Goal: Task Accomplishment & Management: Complete application form

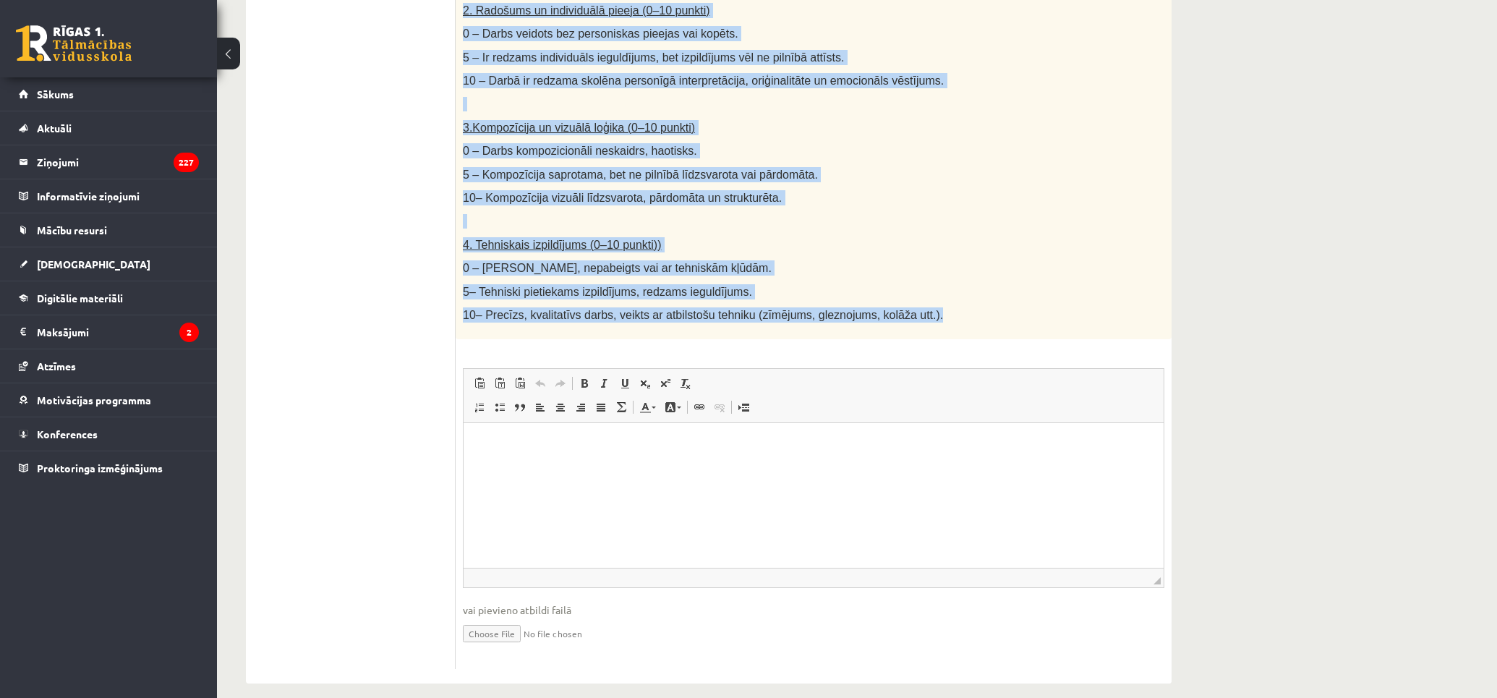
click at [969, 307] on p "10– Precīzs, kvalitatīvs darbs, veikts ar atbilstošu tehniku (zīmējums, gleznoj…" at bounding box center [777, 314] width 629 height 15
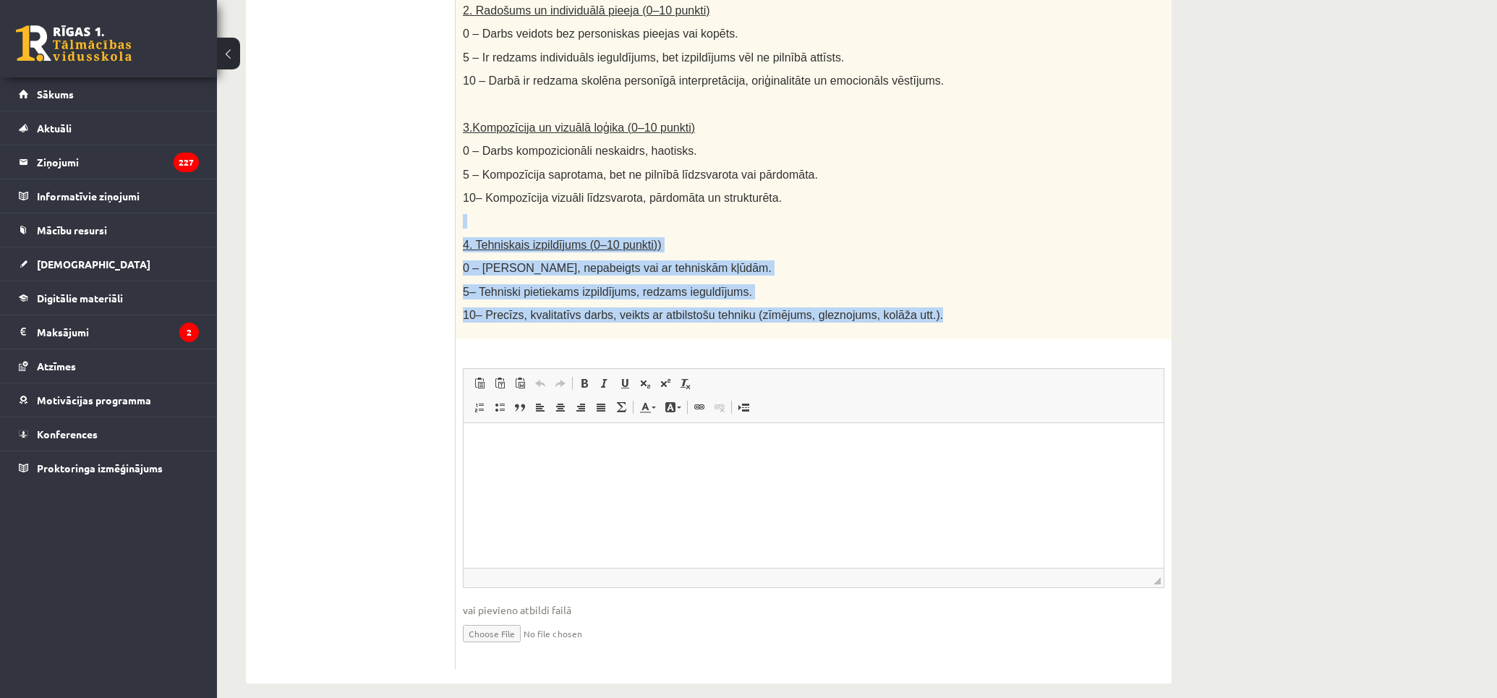
drag, startPoint x: 865, startPoint y: 299, endPoint x: 461, endPoint y: 197, distance: 416.0
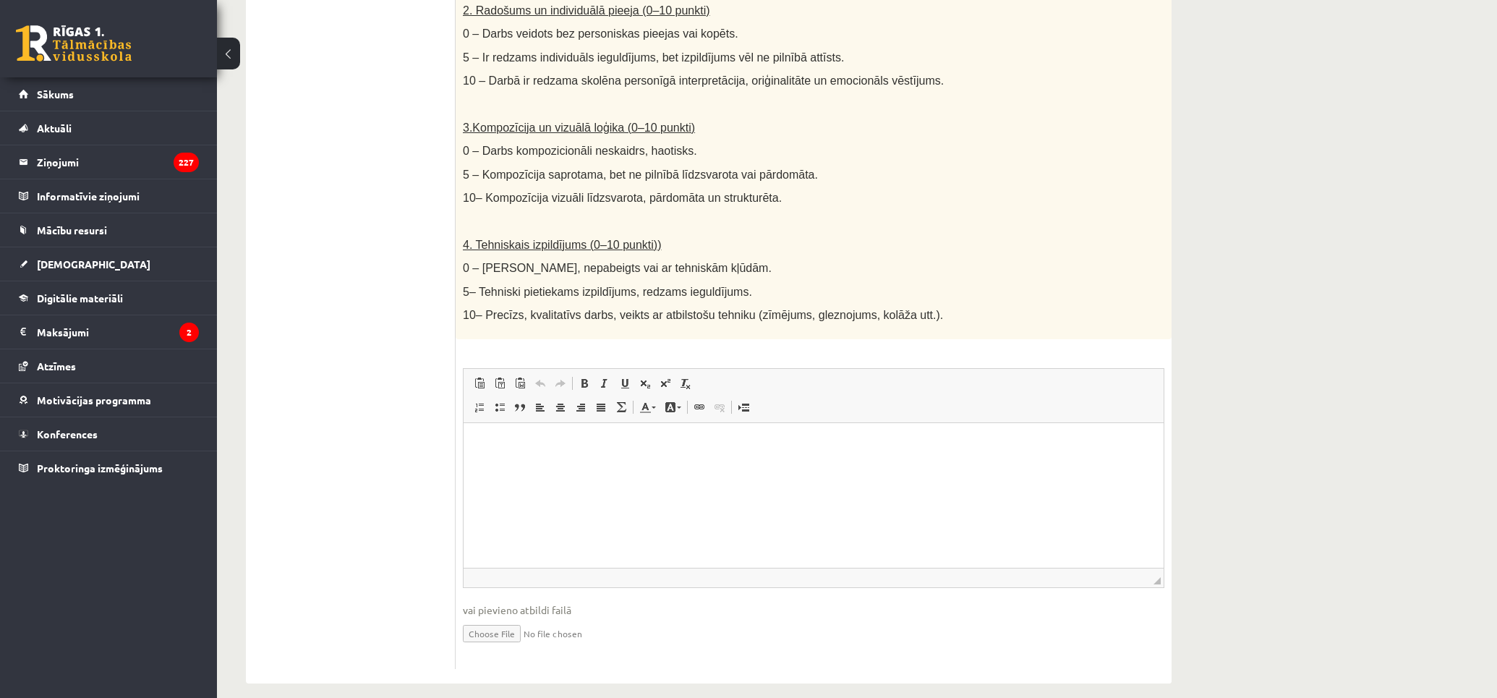
click at [385, 231] on ul "1. uzdevums 2. uzdevums 3. uzdevums 4. uzdevums 5. uzdevums" at bounding box center [357, 155] width 195 height 1028
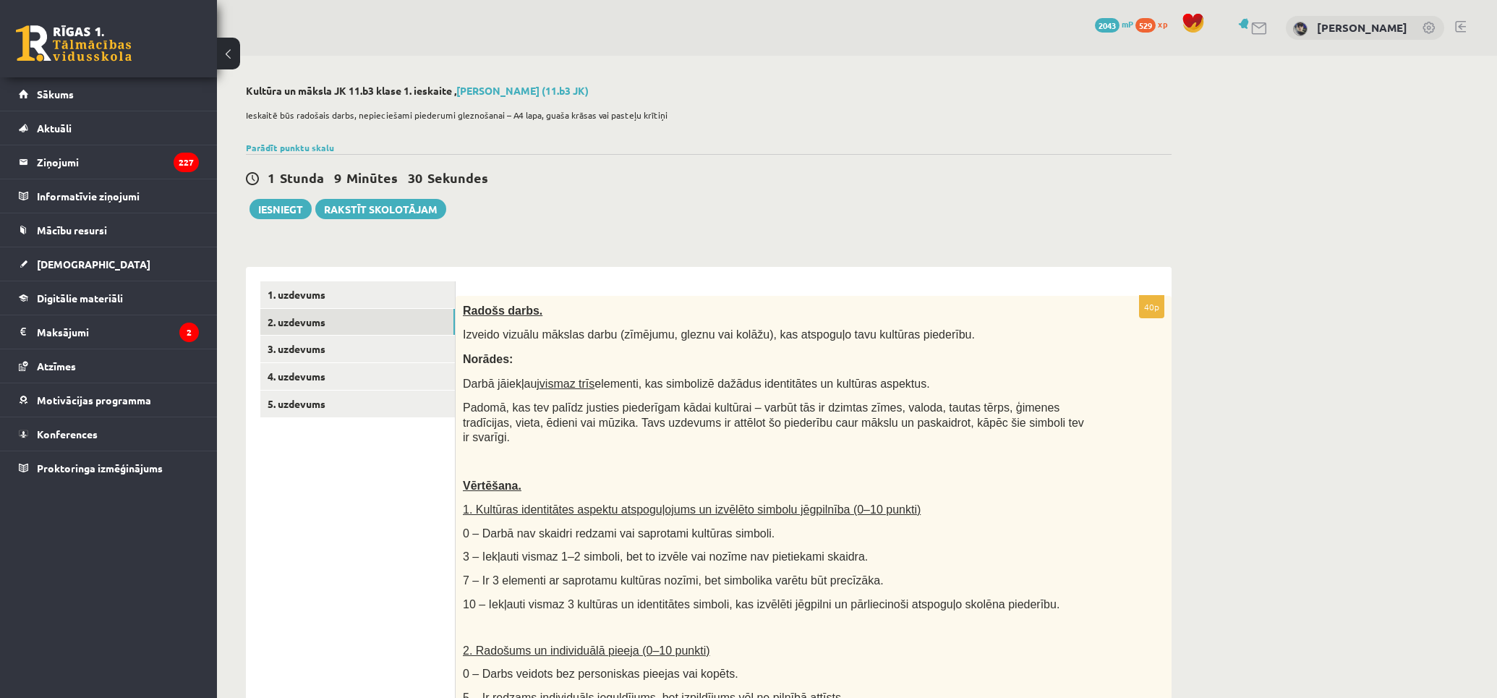
drag, startPoint x: 417, startPoint y: 305, endPoint x: 419, endPoint y: 166, distance: 138.9
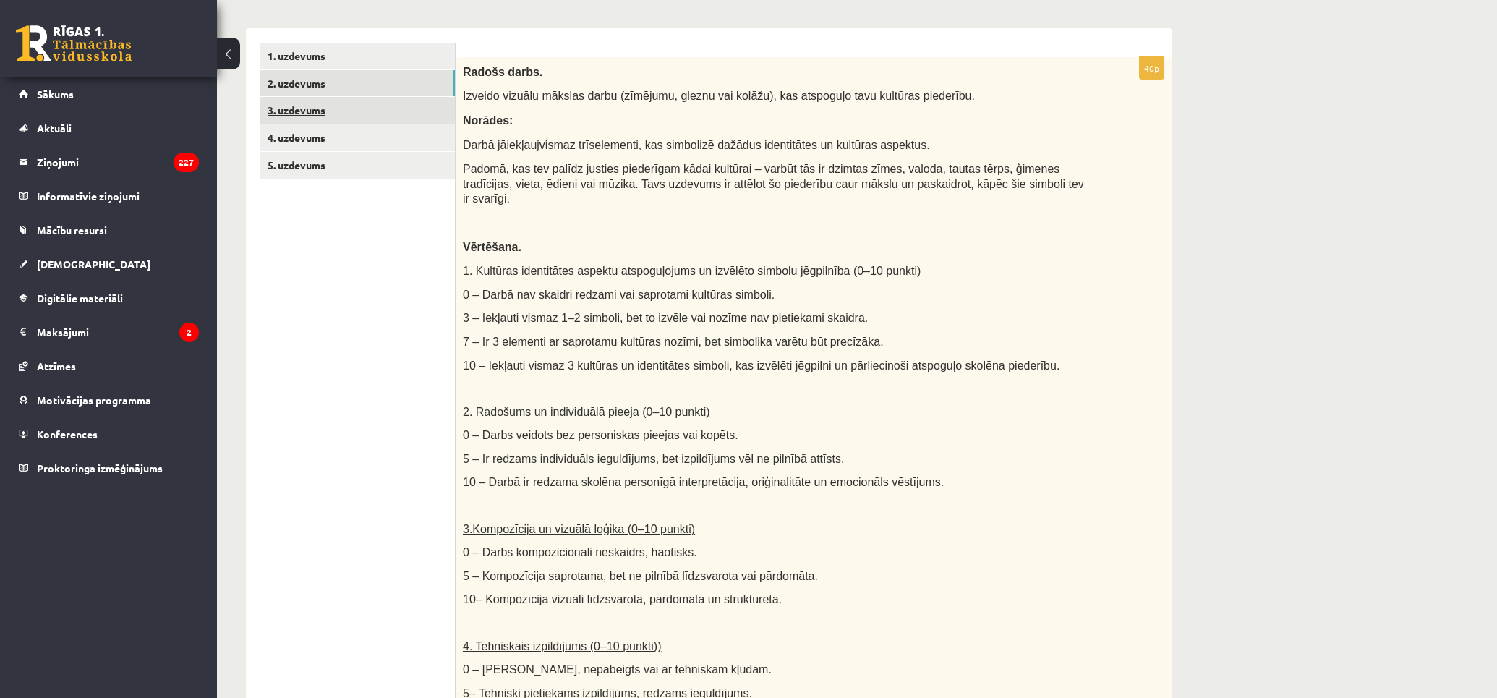
click at [333, 113] on link "3. uzdevums" at bounding box center [357, 110] width 195 height 27
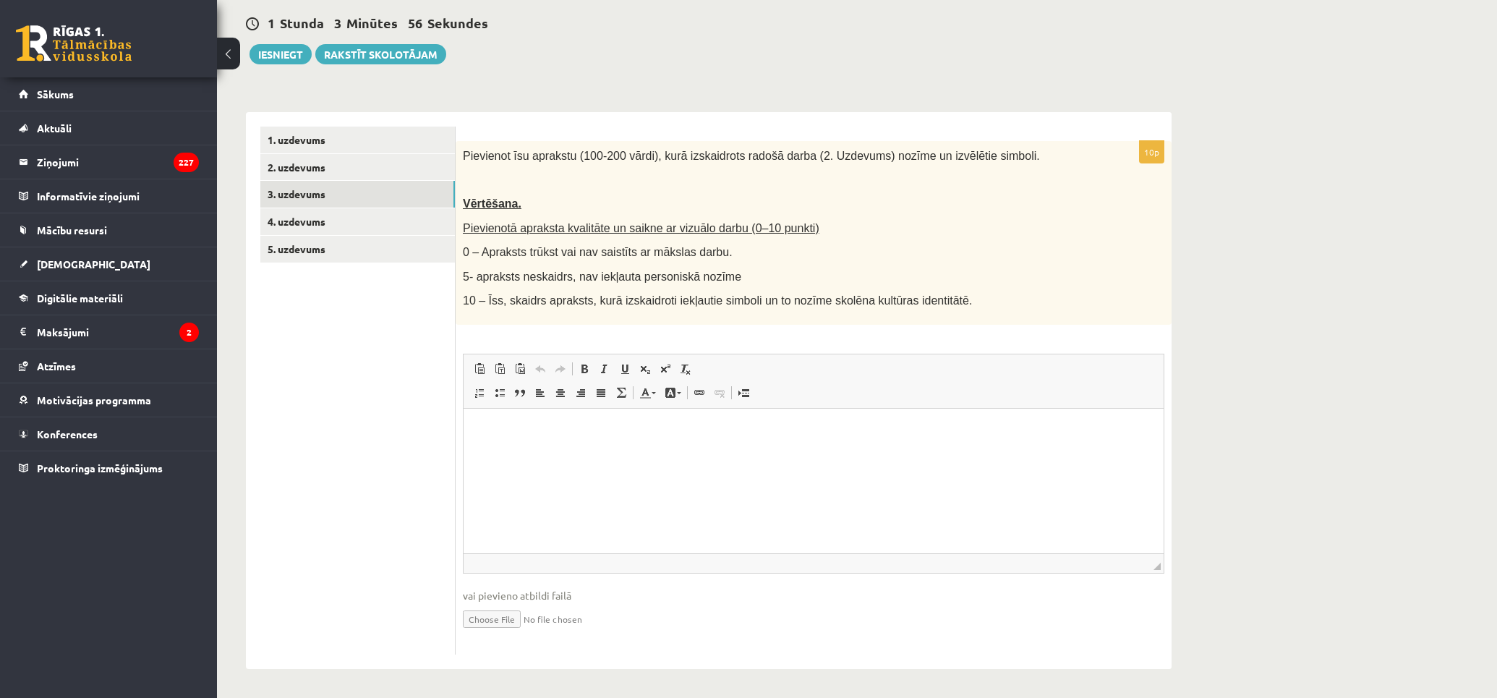
scroll to position [154, 0]
drag, startPoint x: 482, startPoint y: 251, endPoint x: 733, endPoint y: 249, distance: 251.7
click at [713, 244] on div "Pievienot īsu aprakstu (100-200 vārdi), kurā izskaidrots radošā darba (2. Uzdev…" at bounding box center [814, 234] width 716 height 184
drag, startPoint x: 476, startPoint y: 277, endPoint x: 738, endPoint y: 278, distance: 262.5
click at [733, 276] on p "5- apraksts neskaidrs, nav iekļauta personiskā nozīme" at bounding box center [777, 277] width 629 height 15
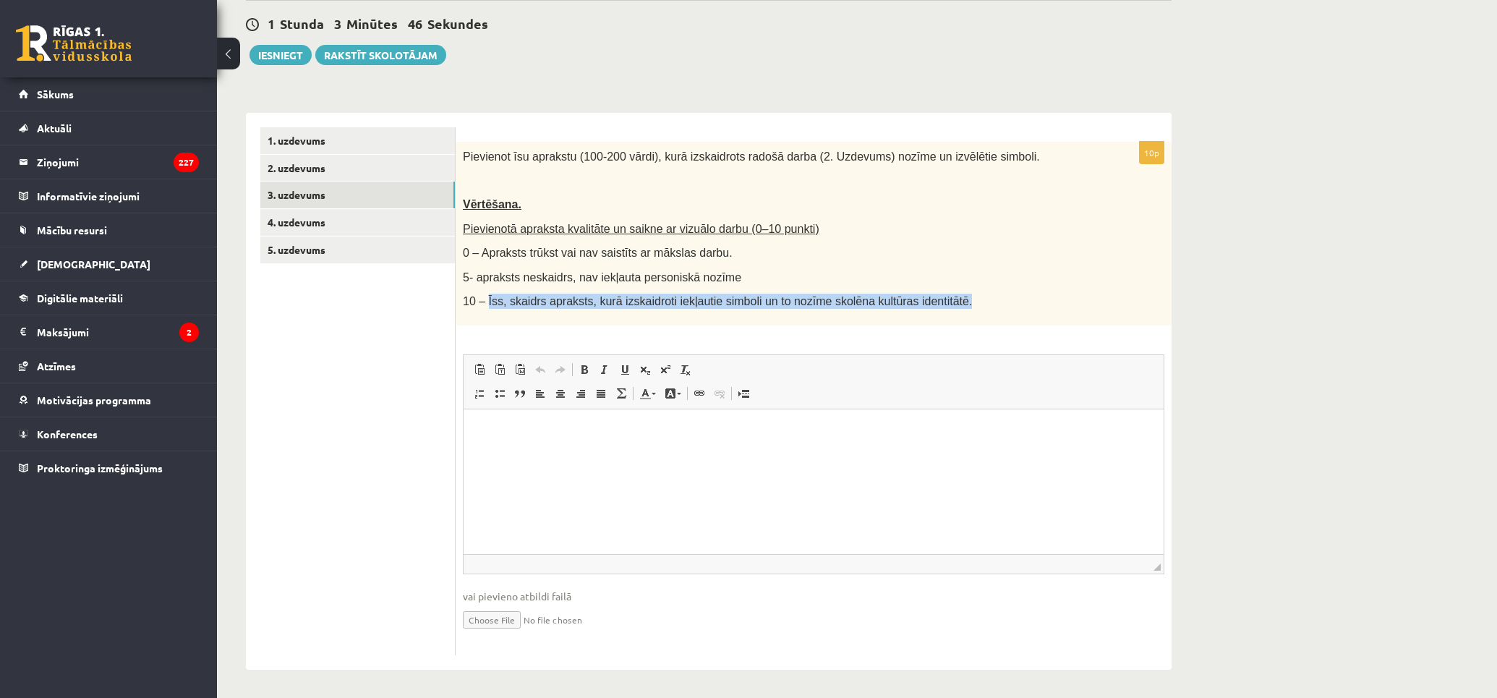
drag, startPoint x: 492, startPoint y: 300, endPoint x: 942, endPoint y: 307, distance: 450.6
click at [934, 305] on p "10 – Īss, skaidrs apraksts, kurā izskaidroti iekļautie simboli un to nozīme sko…" at bounding box center [777, 301] width 629 height 15
click at [945, 309] on div "Pievienot īsu aprakstu (100-200 vārdi), kurā izskaidrots radošā darba (2. Uzdev…" at bounding box center [814, 234] width 716 height 184
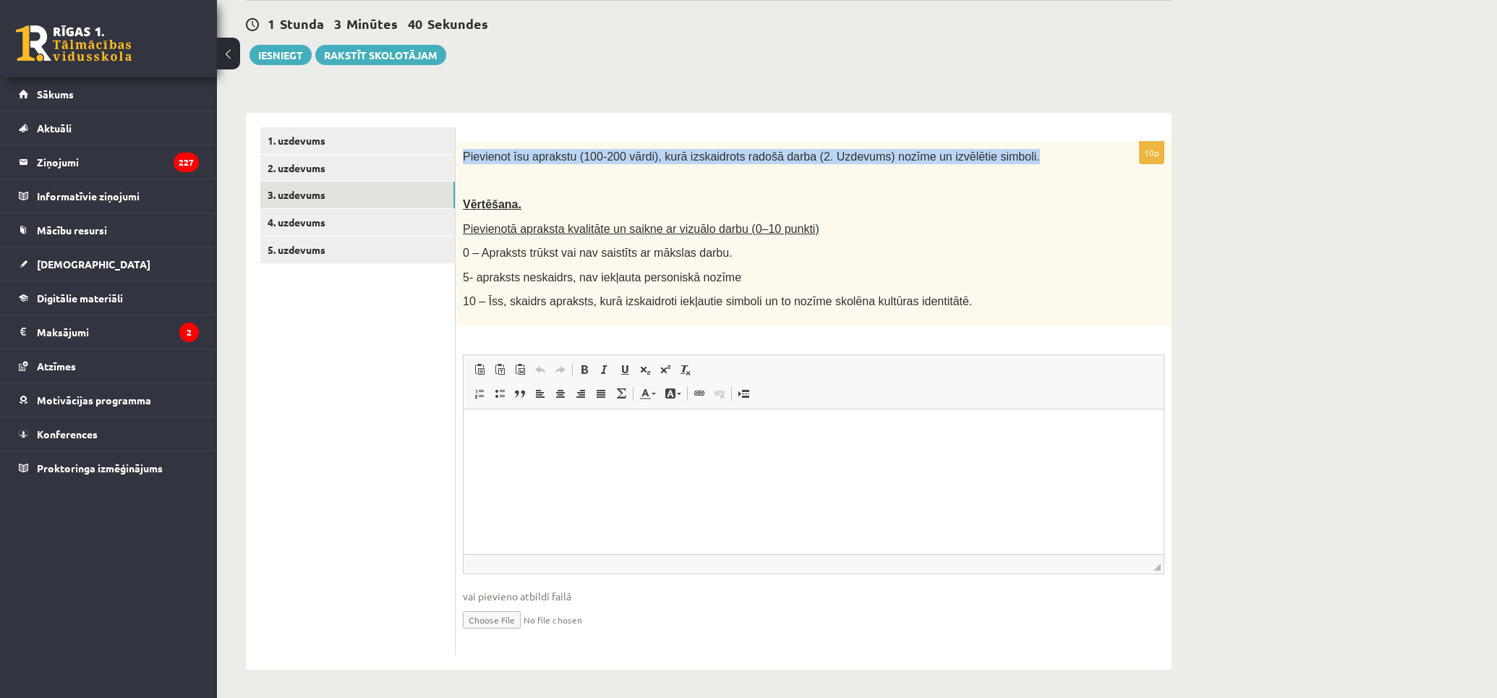
drag, startPoint x: 465, startPoint y: 150, endPoint x: 988, endPoint y: 153, distance: 523.5
click at [988, 153] on p "Pievienot īsu aprakstu (100-200 vārdi), kurā izskaidrots radošā darba (2. Uzdev…" at bounding box center [777, 156] width 629 height 15
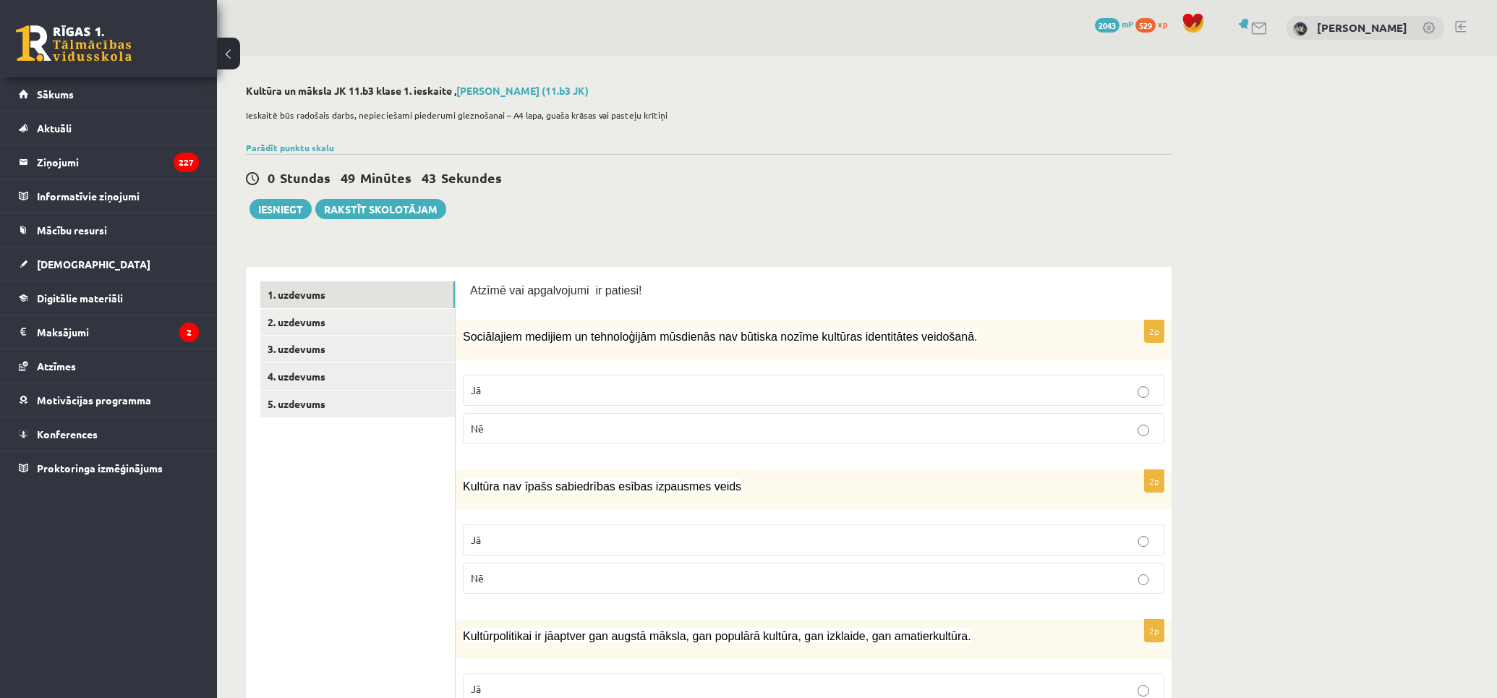
drag, startPoint x: 343, startPoint y: 313, endPoint x: 328, endPoint y: 219, distance: 95.2
click at [329, 316] on link "2. uzdevums" at bounding box center [357, 322] width 195 height 27
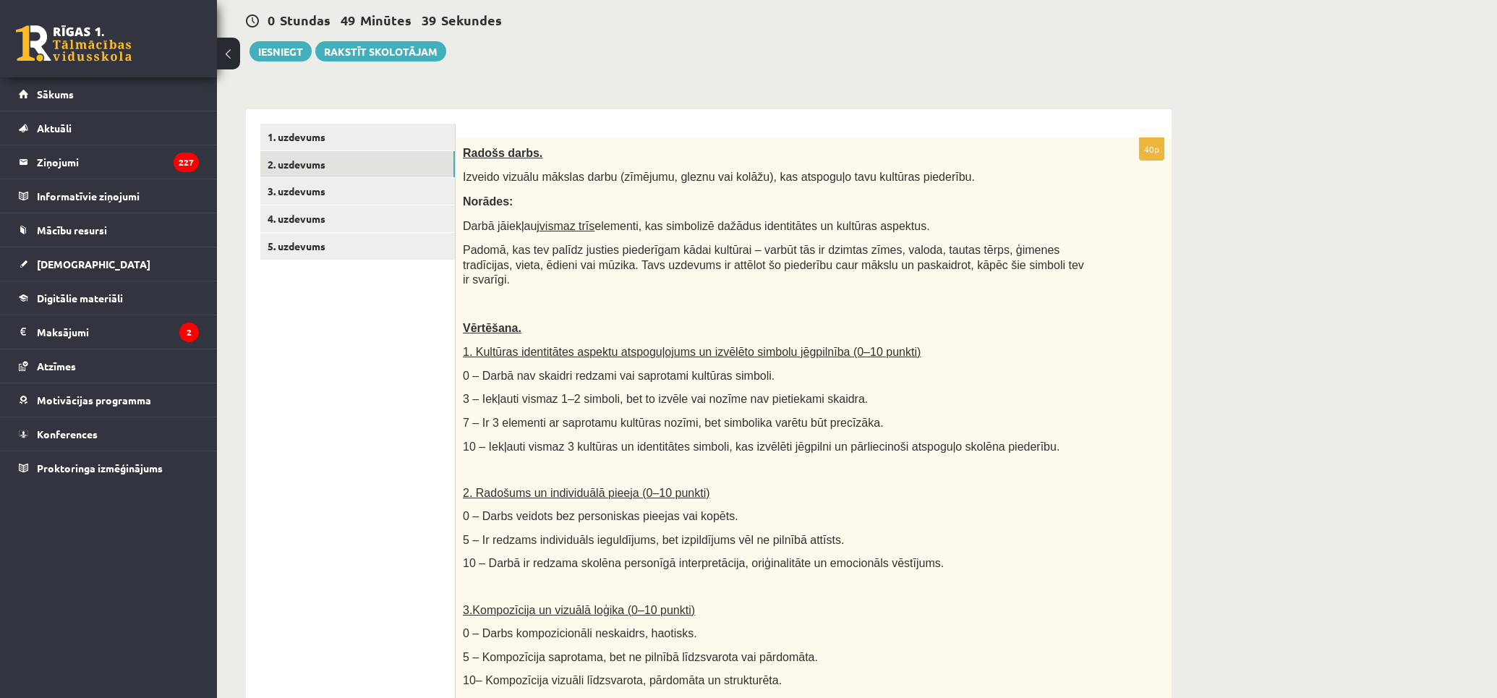
scroll to position [77, 0]
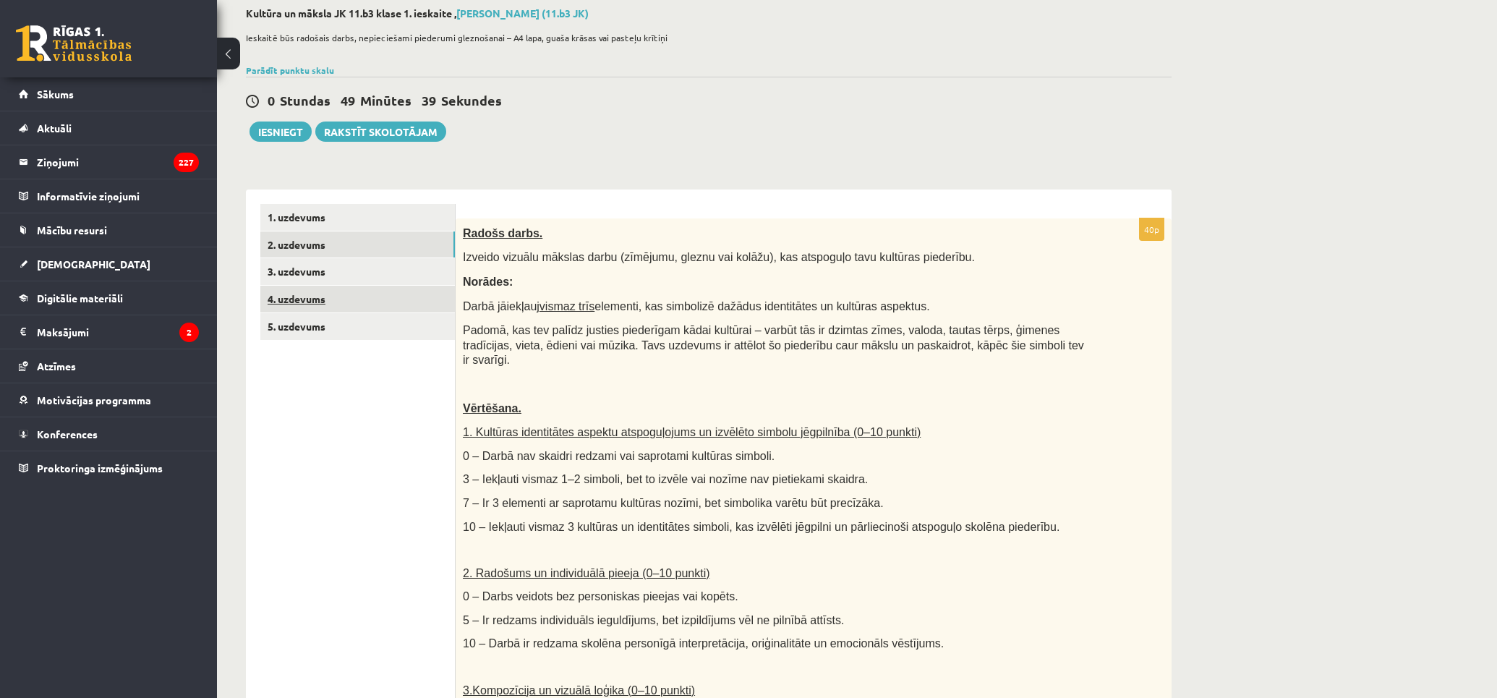
click at [372, 286] on link "4. uzdevums" at bounding box center [357, 299] width 195 height 27
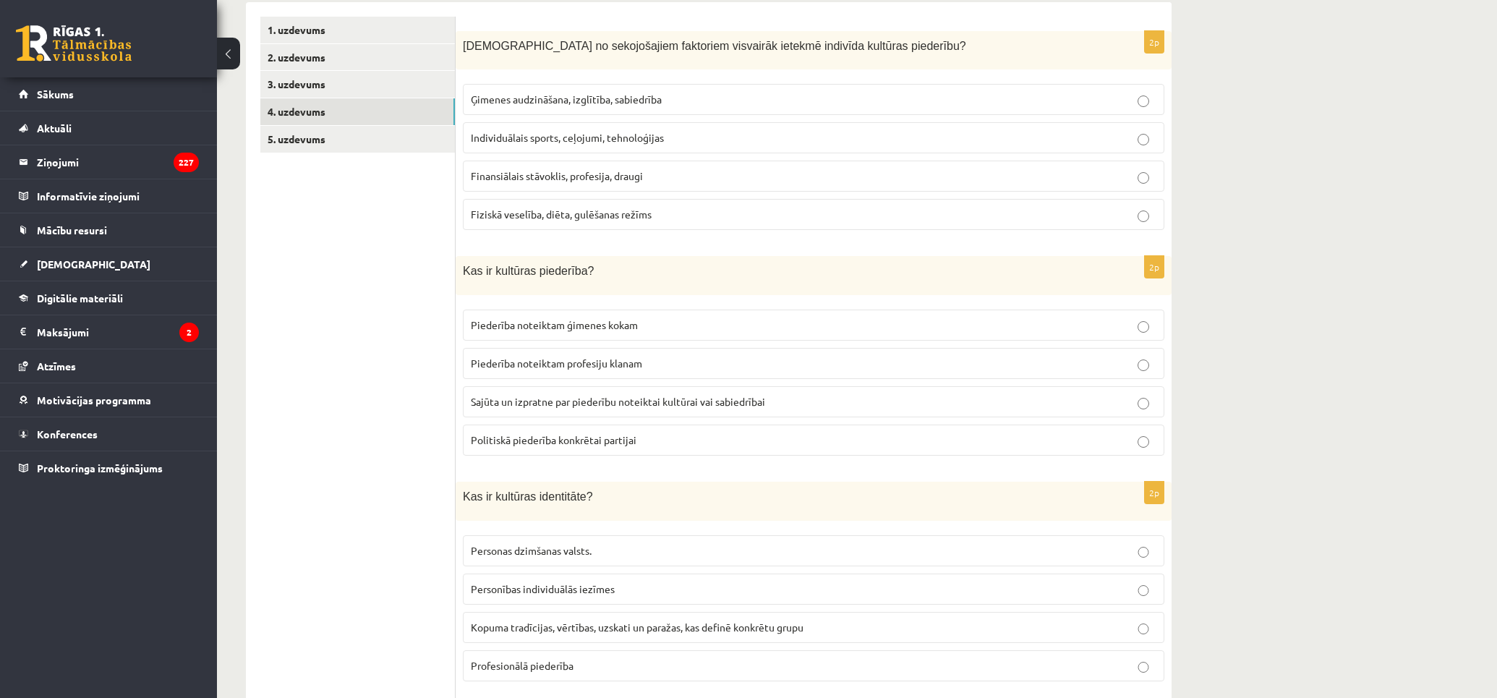
scroll to position [0, 0]
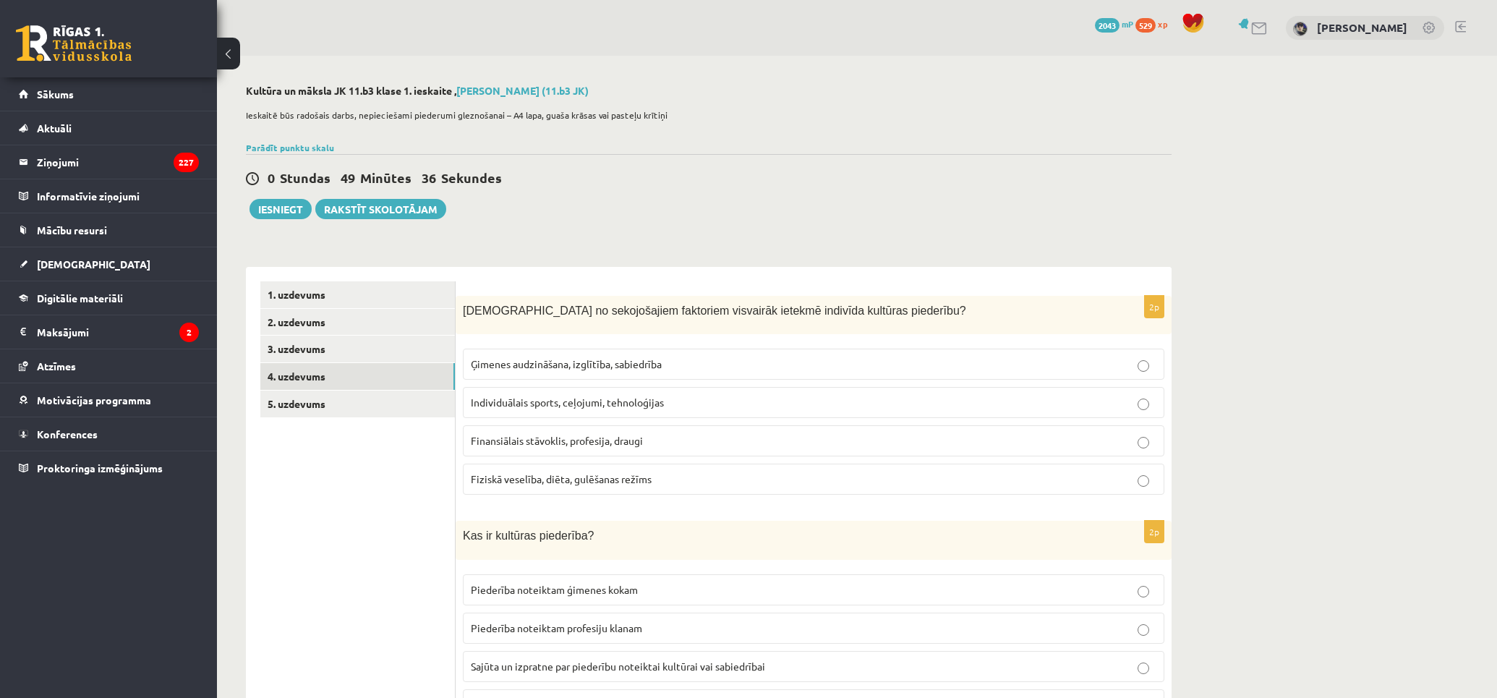
drag, startPoint x: 309, startPoint y: 265, endPoint x: 291, endPoint y: 179, distance: 87.9
click at [343, 287] on link "1. uzdevums" at bounding box center [357, 294] width 195 height 27
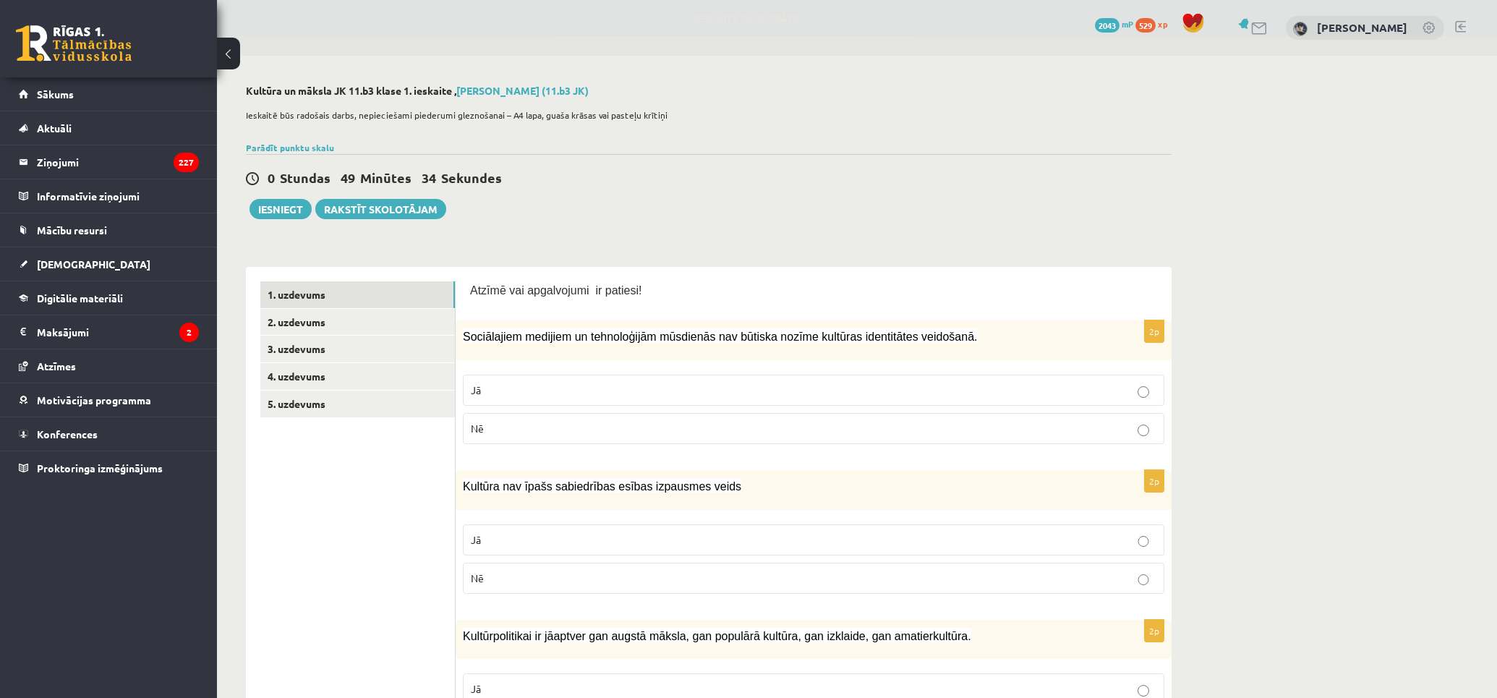
drag, startPoint x: 320, startPoint y: 325, endPoint x: 281, endPoint y: 169, distance: 161.0
click at [373, 337] on link "3. uzdevums" at bounding box center [357, 349] width 195 height 27
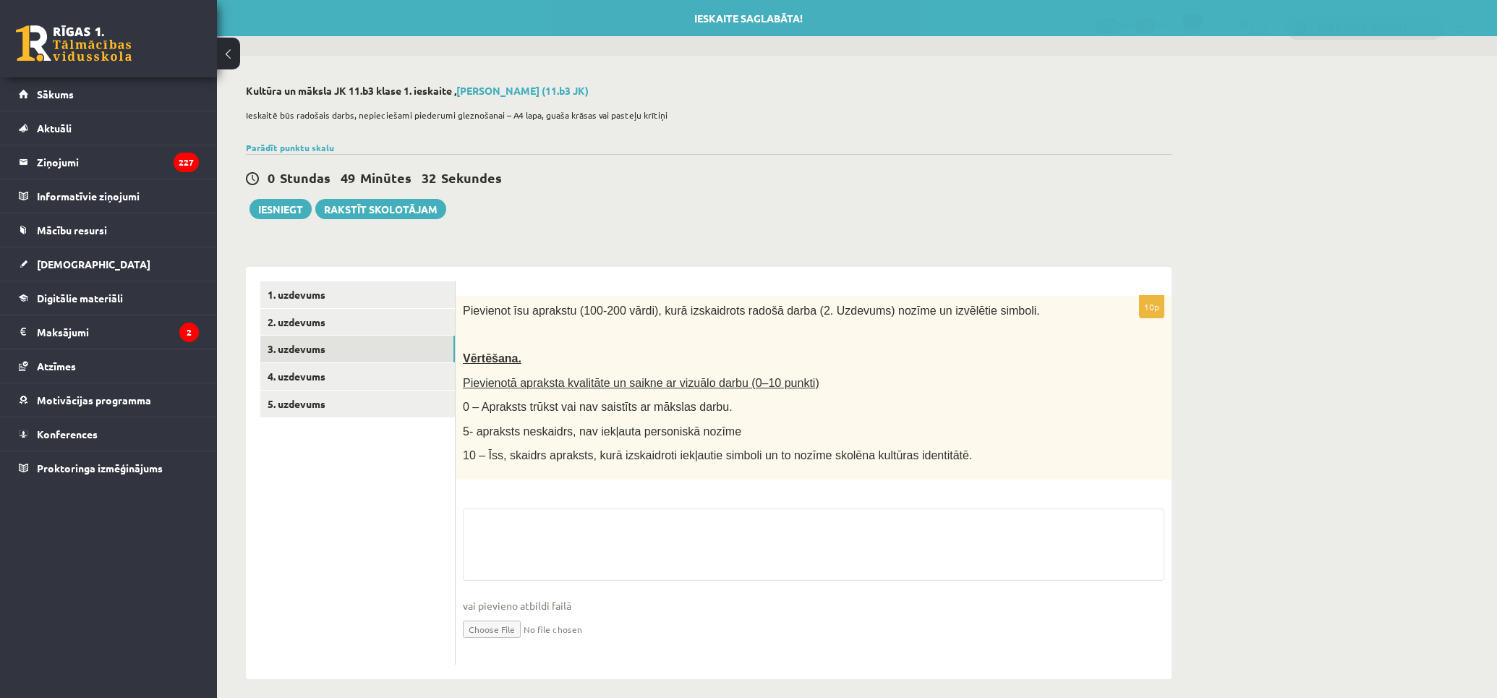
scroll to position [10, 0]
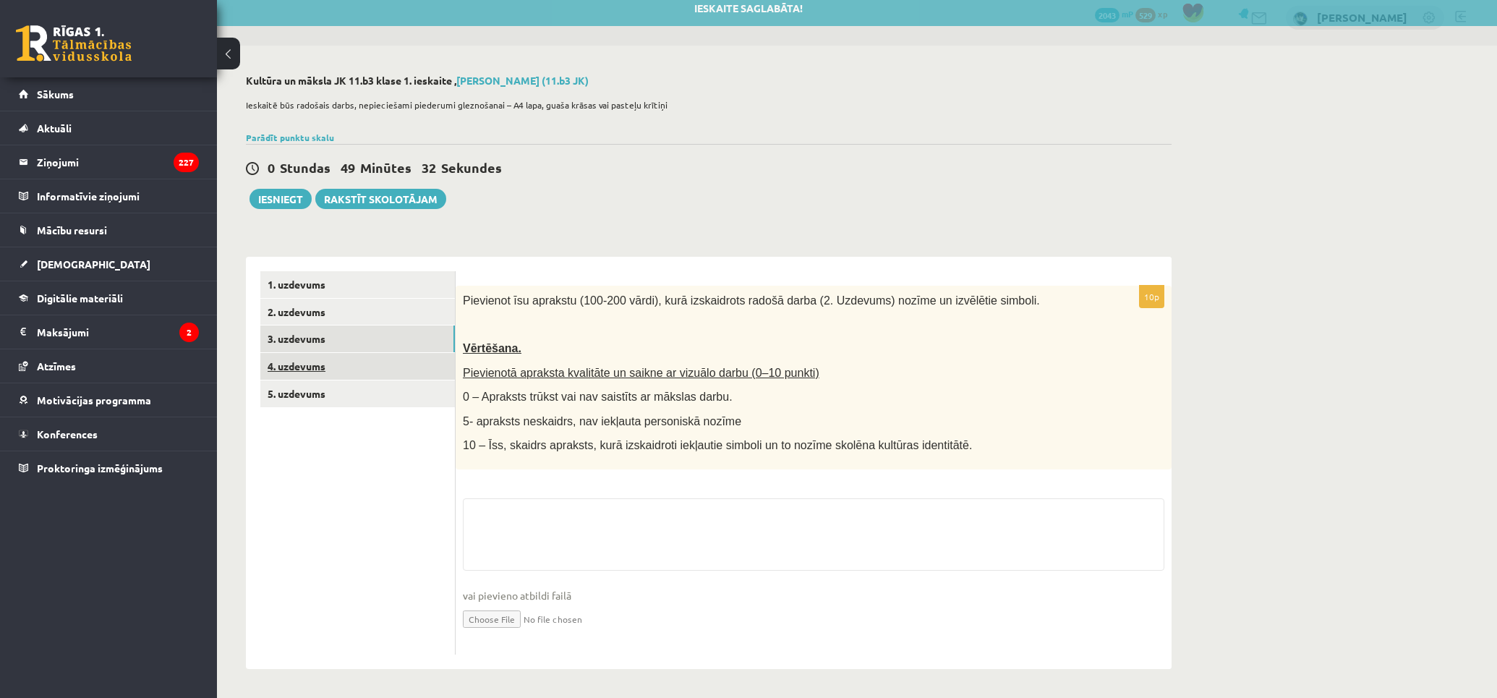
click at [346, 379] on link "4. uzdevums" at bounding box center [357, 366] width 195 height 27
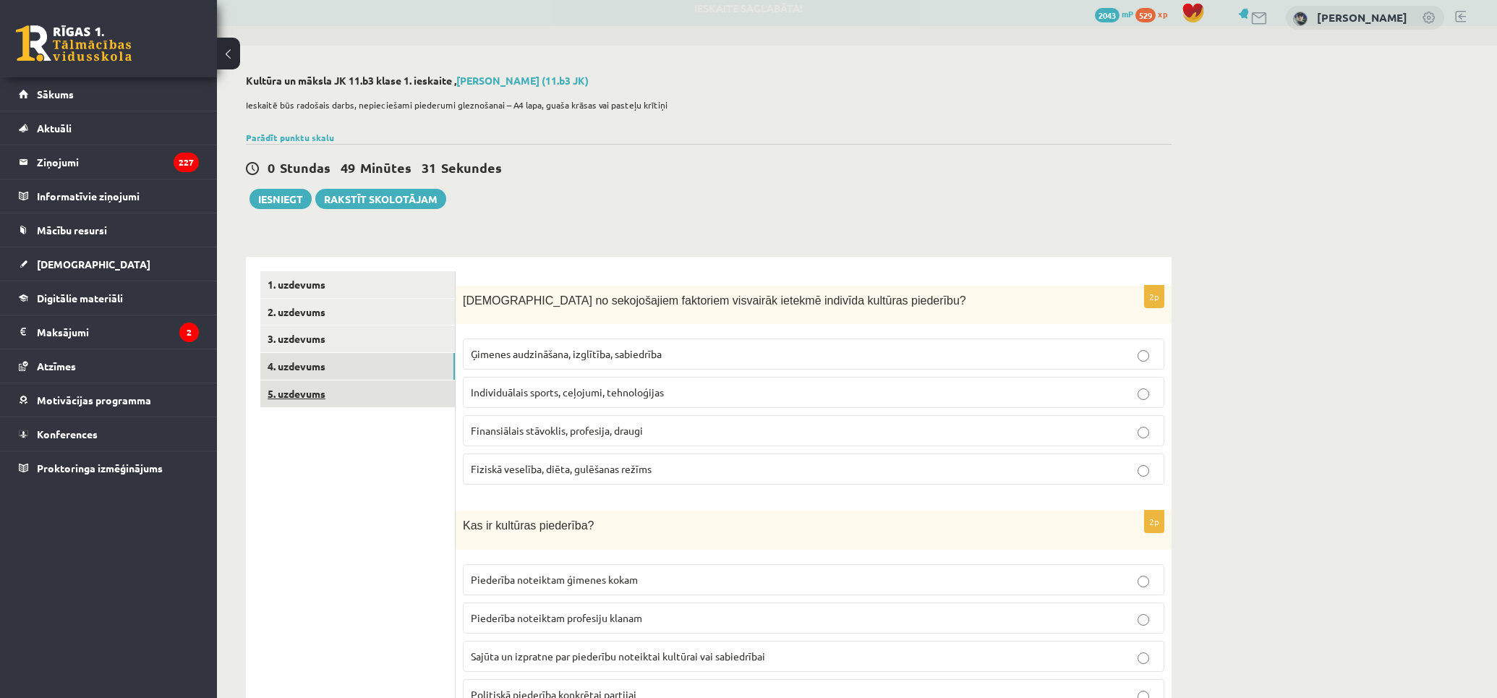
click at [341, 388] on link "5. uzdevums" at bounding box center [357, 393] width 195 height 27
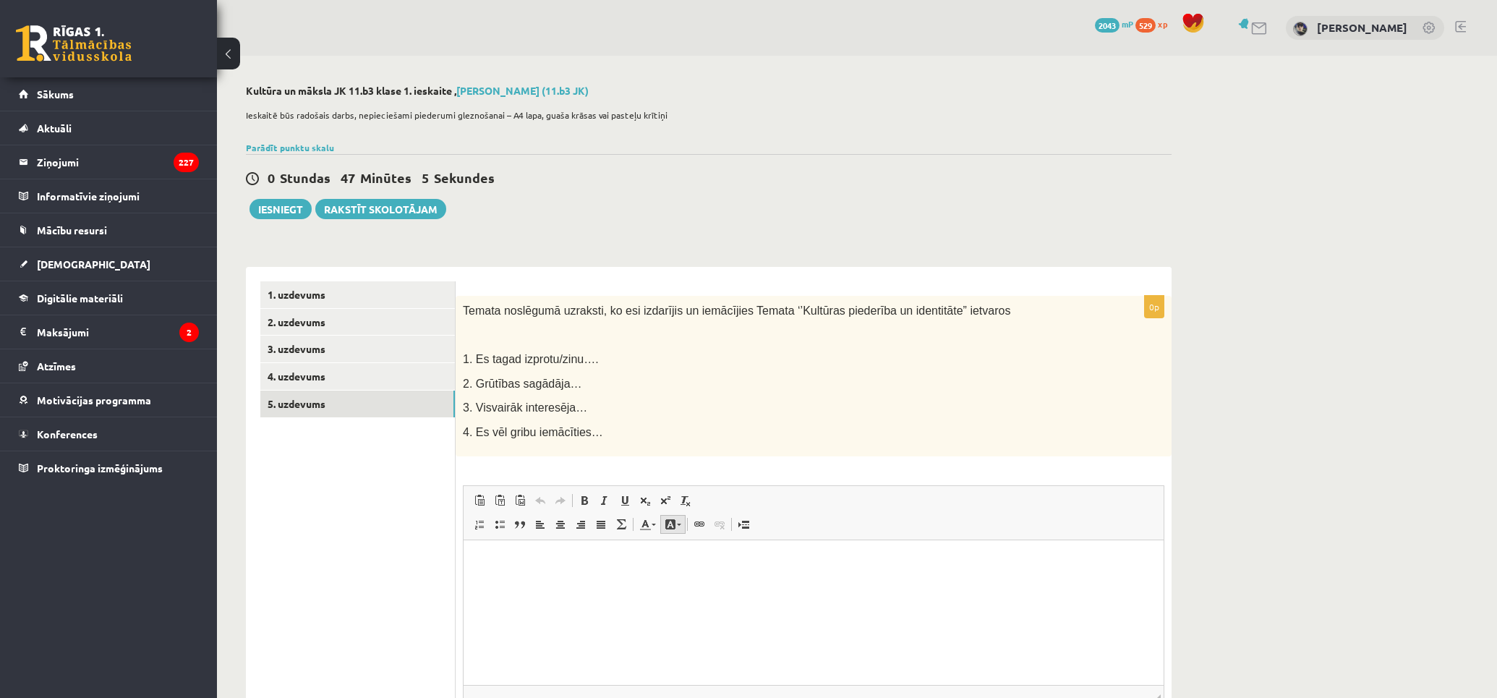
scroll to position [132, 0]
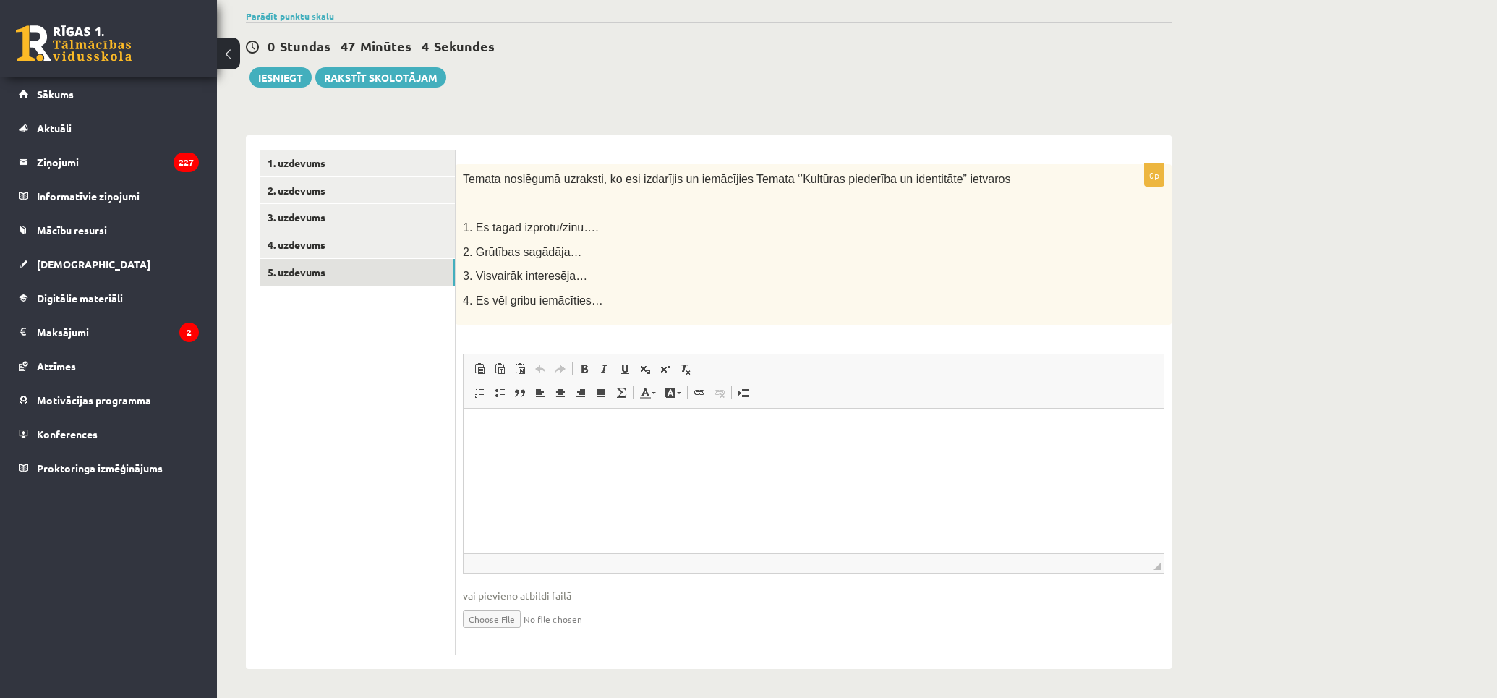
click at [623, 418] on html at bounding box center [814, 431] width 700 height 44
click at [372, 211] on link "3. uzdevums" at bounding box center [357, 217] width 195 height 27
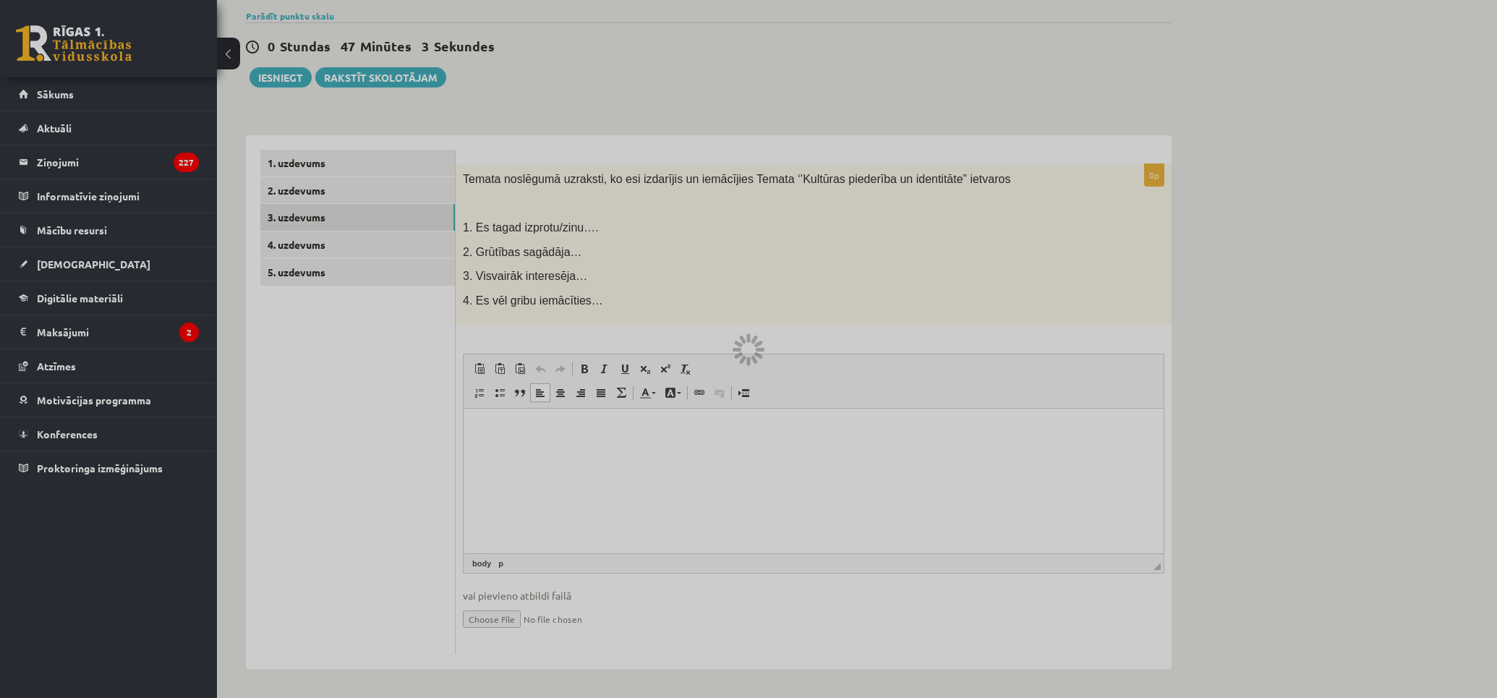
scroll to position [10, 0]
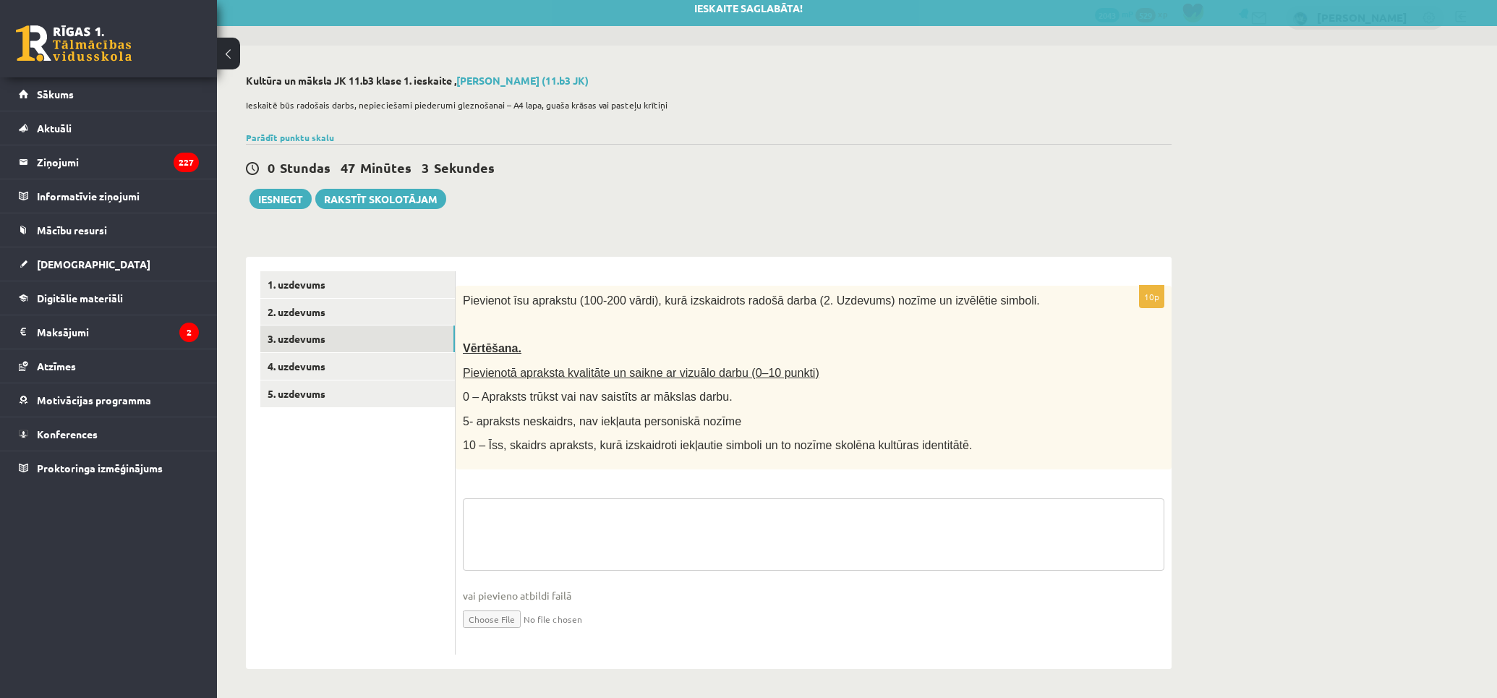
click at [654, 502] on textarea at bounding box center [813, 534] width 701 height 72
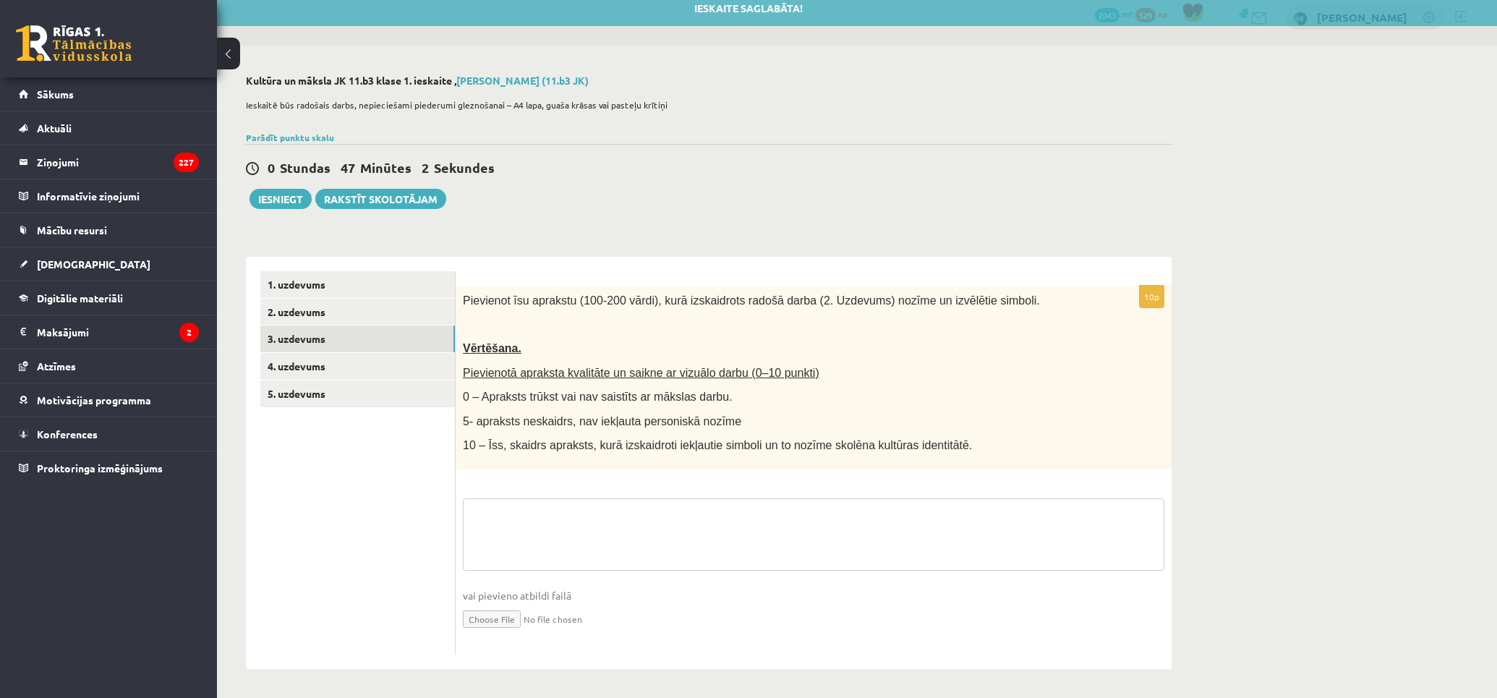
paste textarea "**********"
type textarea "**********"
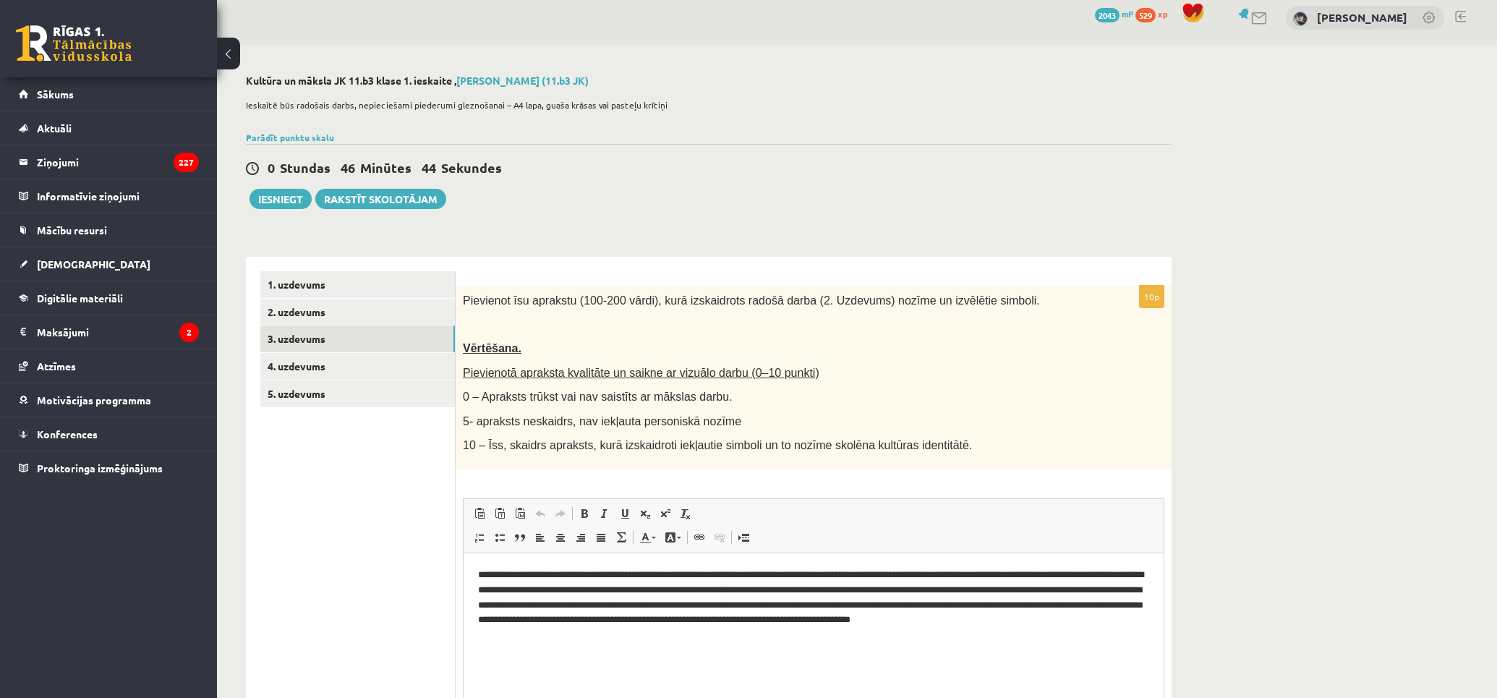
scroll to position [154, 0]
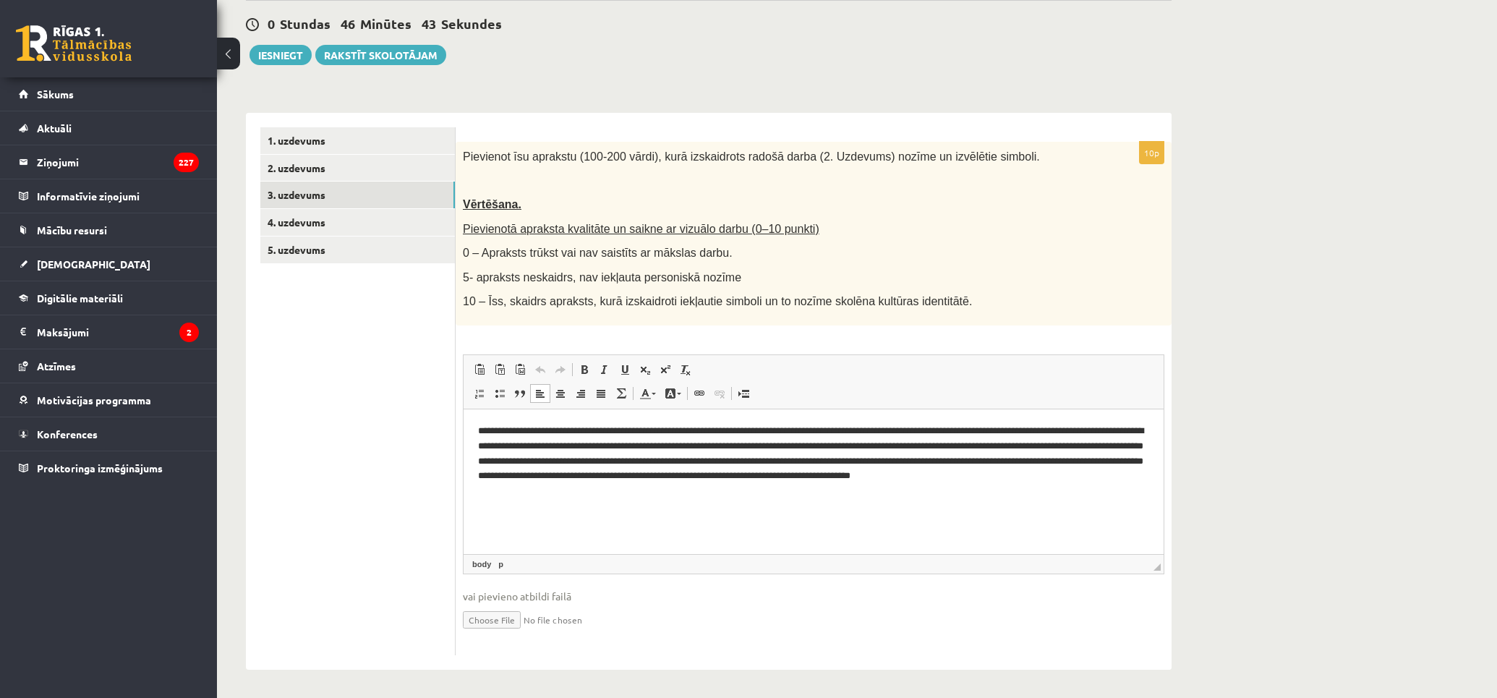
click at [633, 500] on html "**********" at bounding box center [814, 461] width 700 height 104
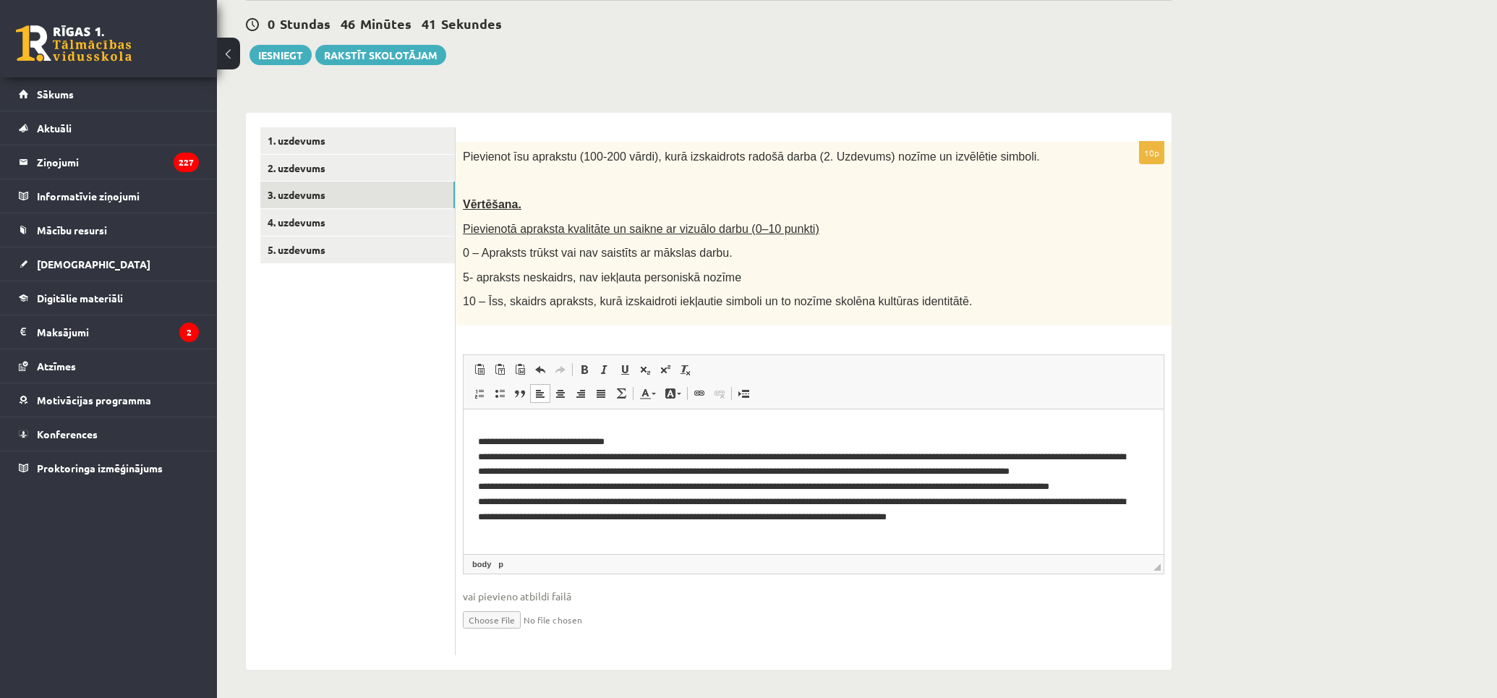
scroll to position [155, 0]
click at [623, 441] on p "**********" at bounding box center [807, 486] width 659 height 106
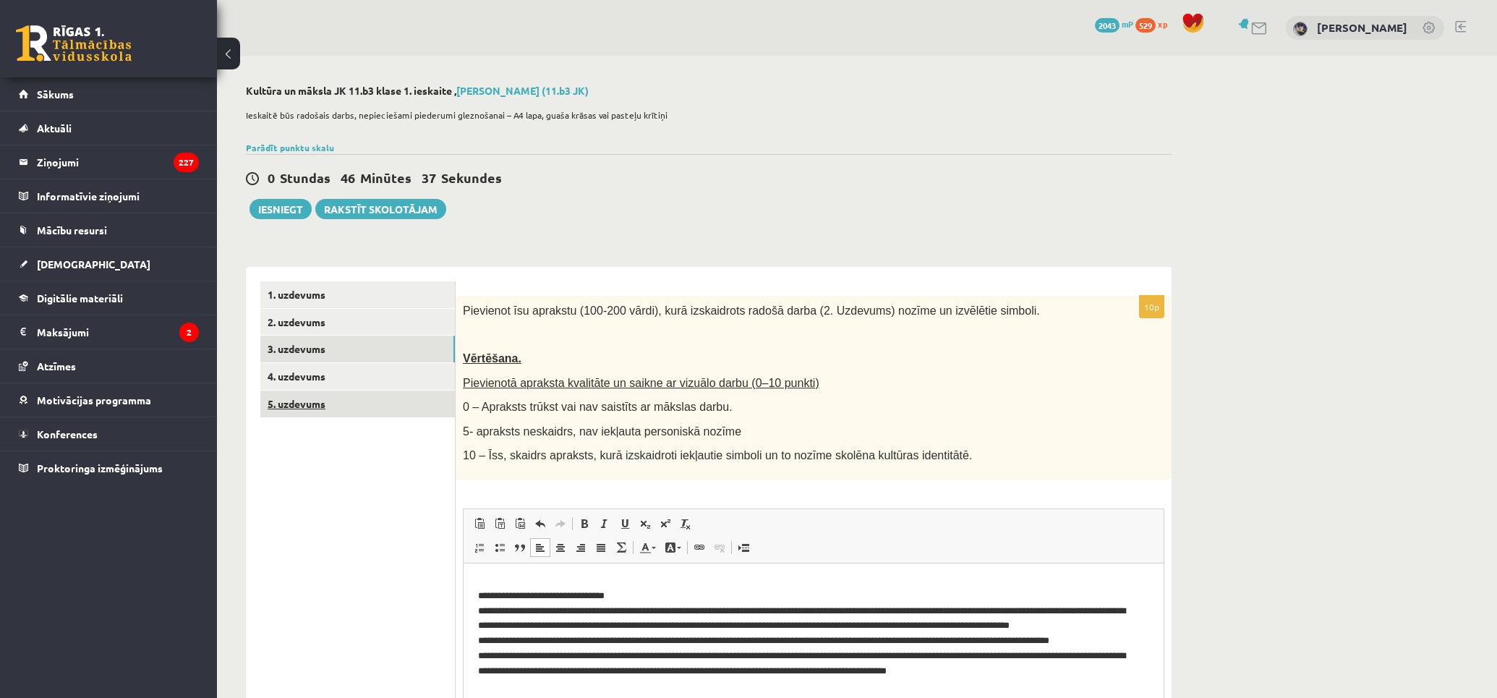
click at [396, 402] on link "5. uzdevums" at bounding box center [357, 403] width 195 height 27
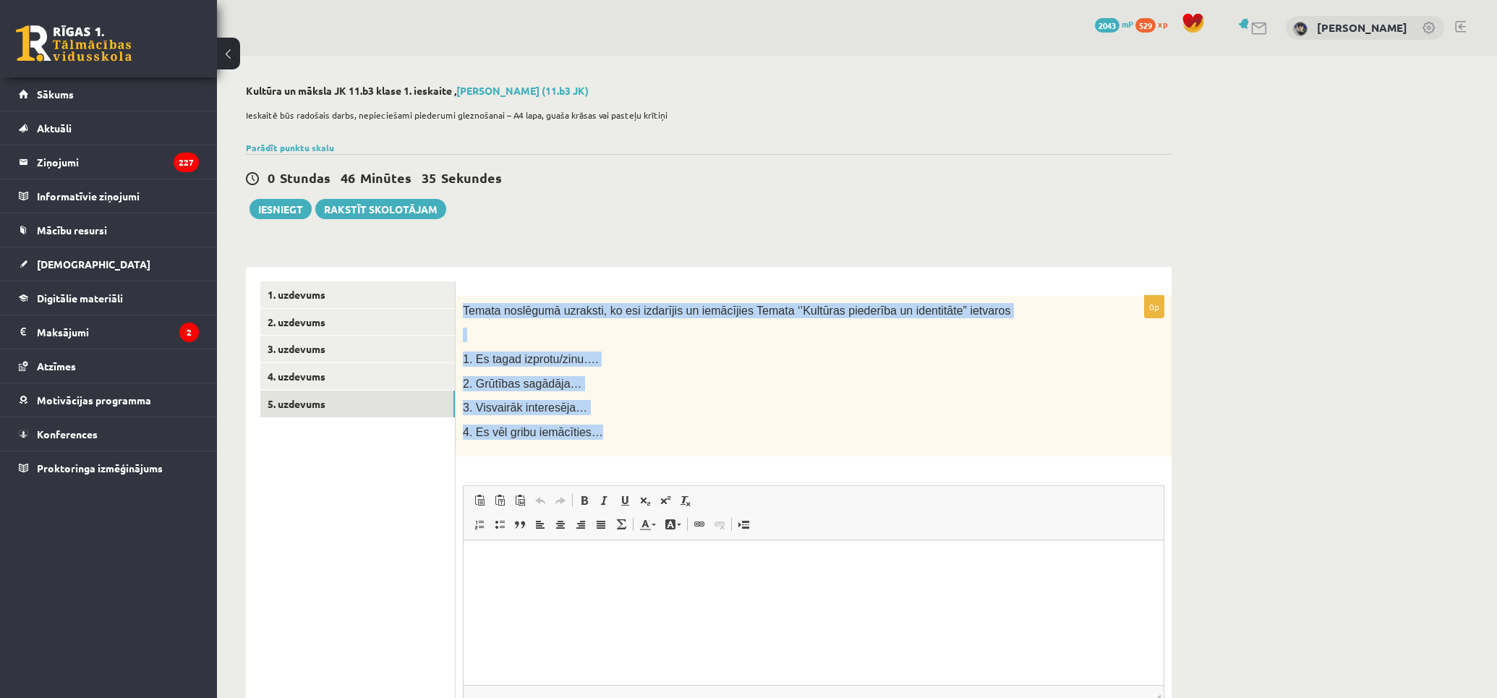
drag, startPoint x: 645, startPoint y: 438, endPoint x: 461, endPoint y: 299, distance: 230.7
click at [461, 299] on div "Temata noslēgumā uzraksti, ko esi izdarījis un iemācījies Temata ‘’Kultūras pie…" at bounding box center [814, 376] width 716 height 161
click at [755, 400] on p "3. Visvairāk interesēja…" at bounding box center [777, 407] width 629 height 15
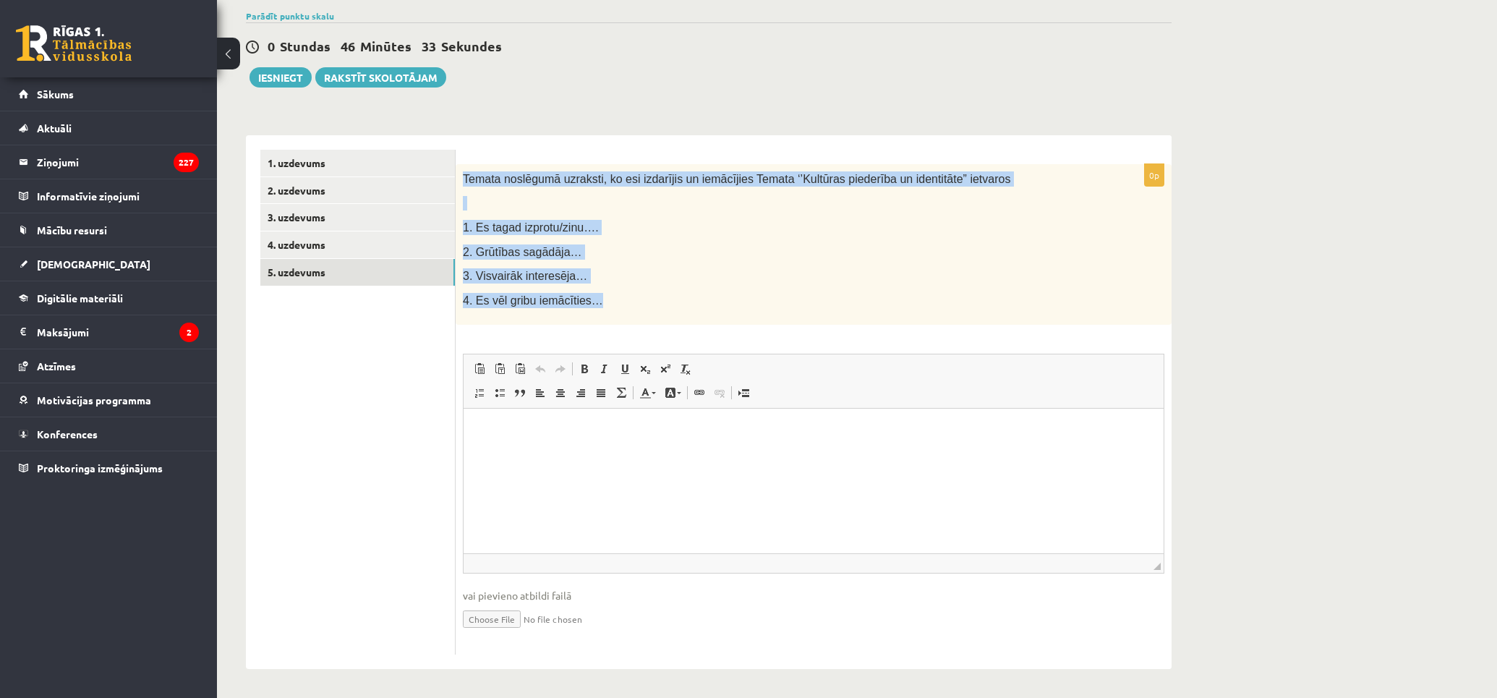
click at [819, 295] on p "4. Es vēl gribu iemācīties…" at bounding box center [777, 300] width 629 height 15
drag, startPoint x: 775, startPoint y: 298, endPoint x: 460, endPoint y: 166, distance: 341.6
click at [460, 166] on div "Temata noslēgumā uzraksti, ko esi izdarījis un iemācījies Temata ‘’Kultūras pie…" at bounding box center [814, 244] width 716 height 161
drag, startPoint x: 636, startPoint y: 255, endPoint x: 651, endPoint y: 258, distance: 14.7
click at [638, 255] on p "2. Grūtības sagādāja…" at bounding box center [777, 251] width 629 height 15
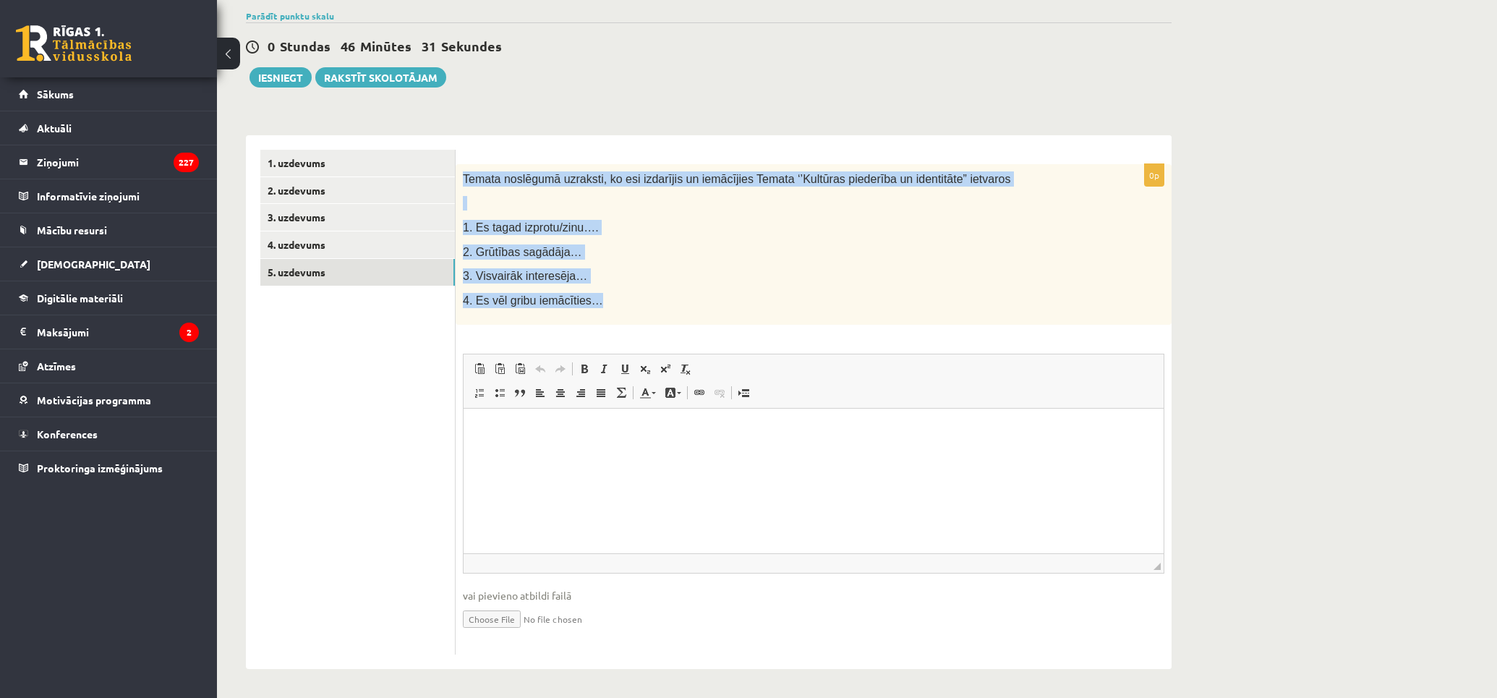
click at [684, 286] on div "Temata noslēgumā uzraksti, ko esi izdarījis un iemācījies Temata ‘’Kultūras pie…" at bounding box center [814, 244] width 716 height 161
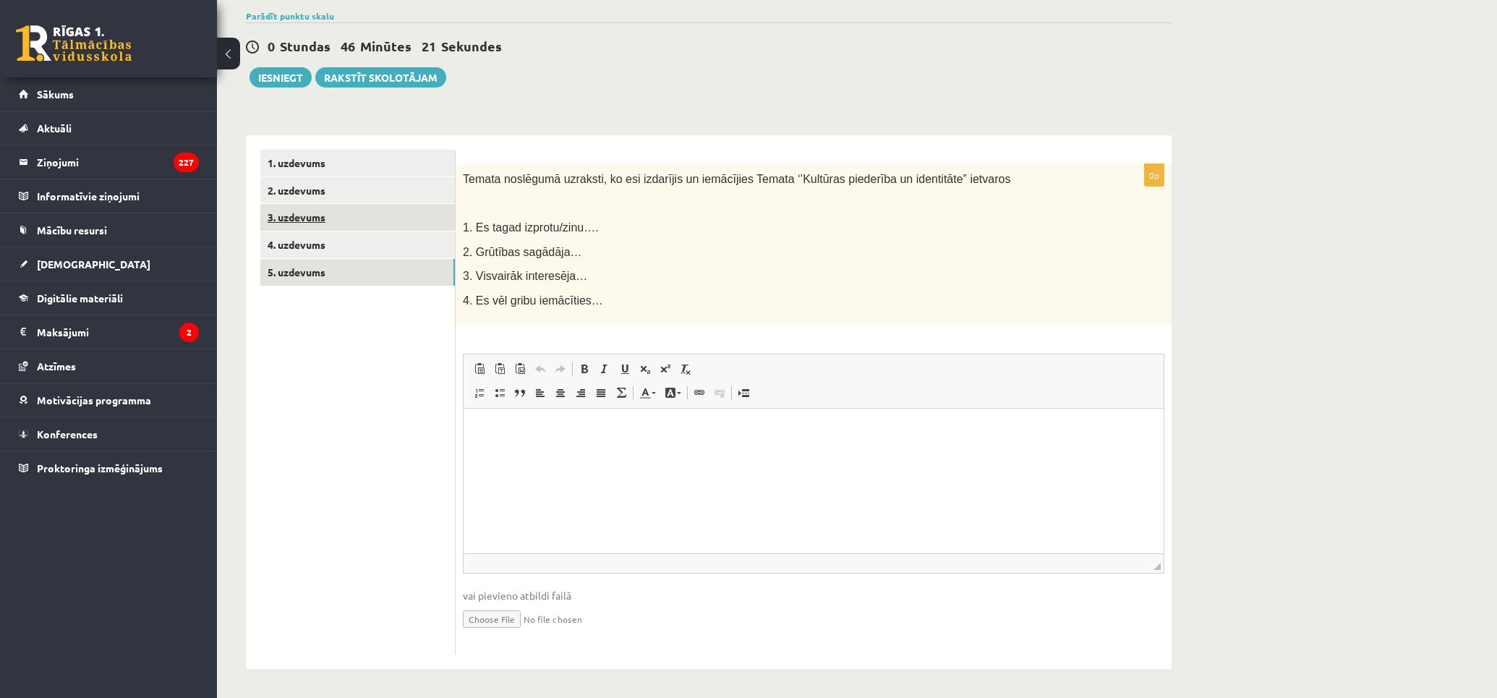
click at [356, 213] on link "3. uzdevums" at bounding box center [357, 217] width 195 height 27
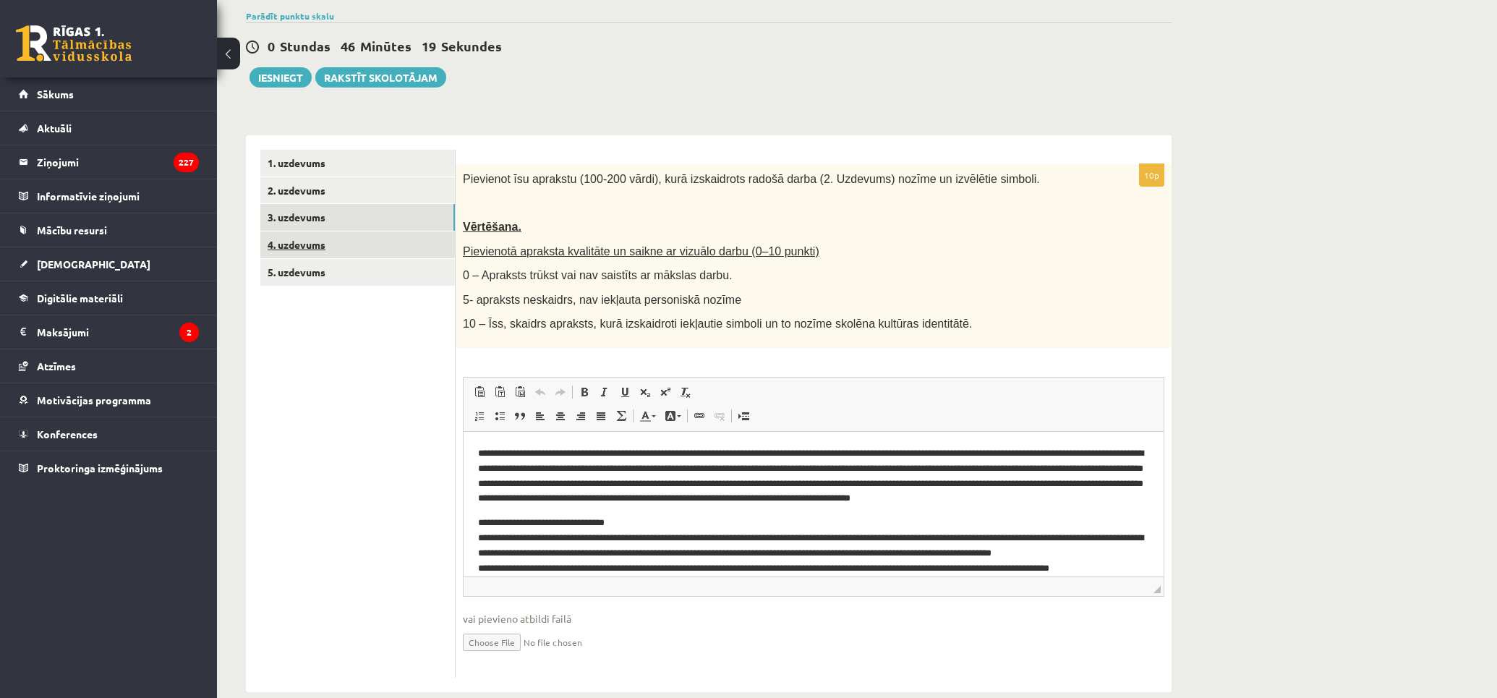
scroll to position [0, 0]
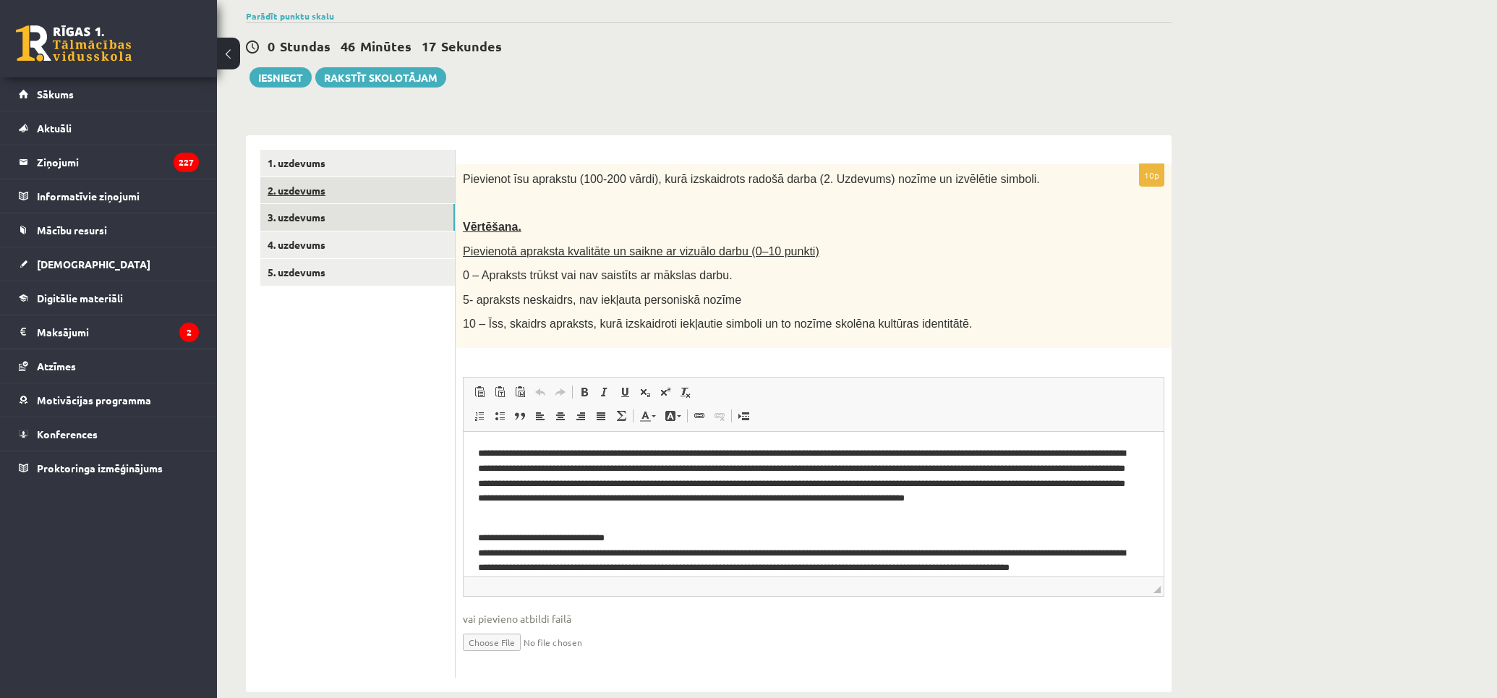
click at [346, 192] on link "2. uzdevums" at bounding box center [357, 190] width 195 height 27
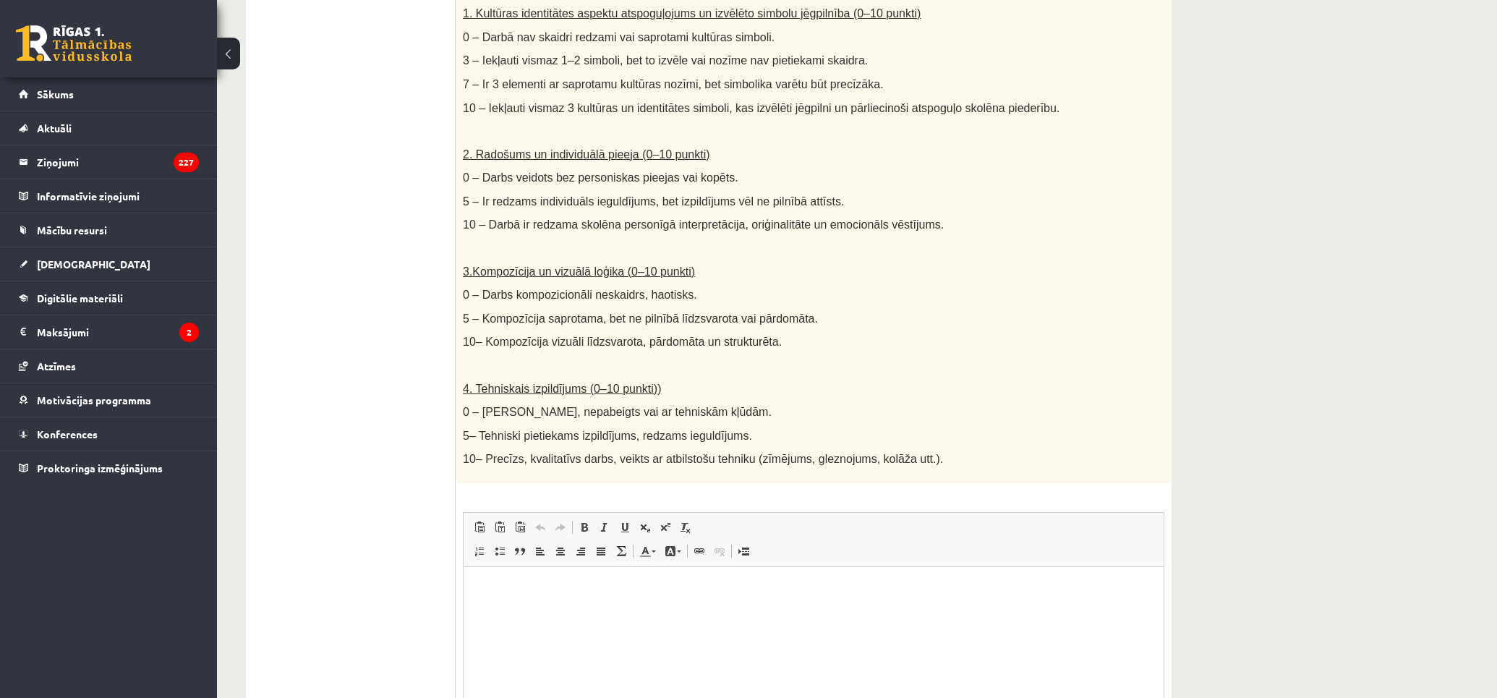
scroll to position [640, 0]
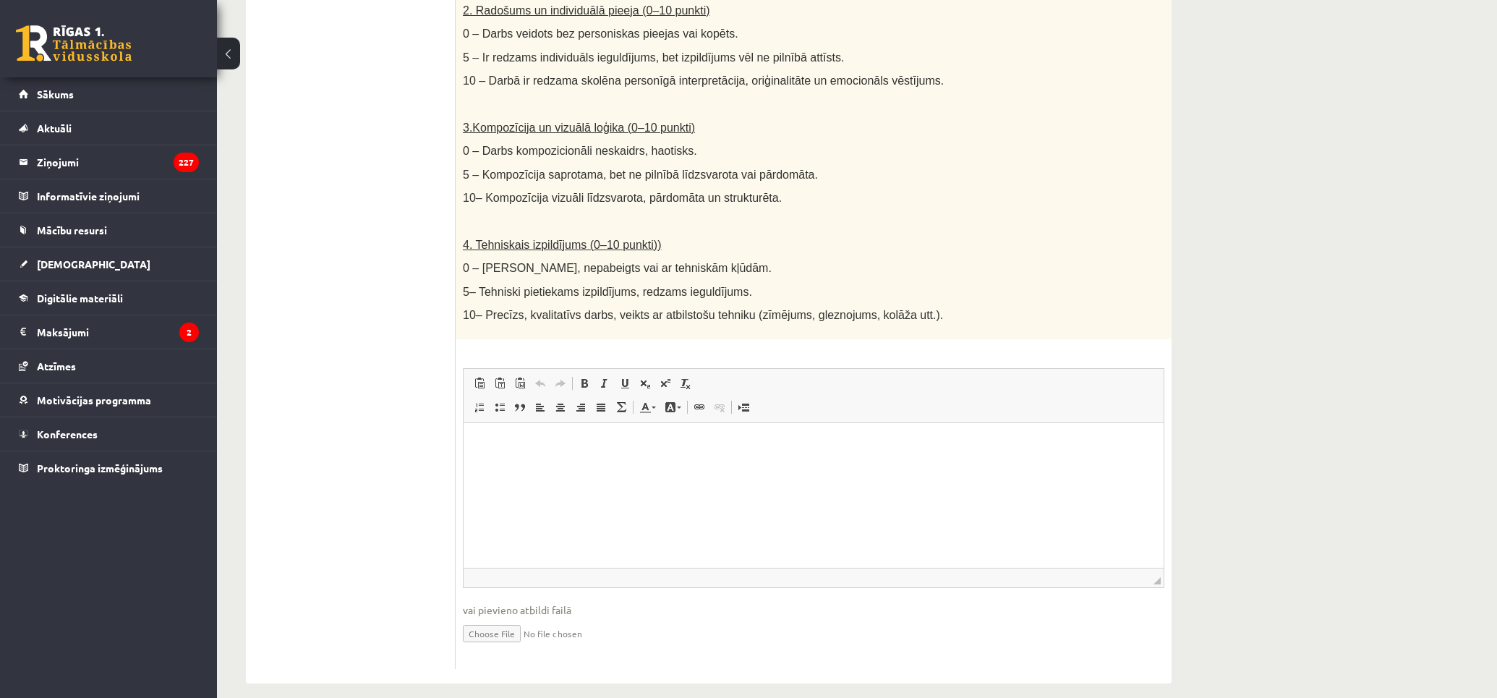
click at [526, 620] on input "file" at bounding box center [813, 633] width 701 height 30
type input "**********"
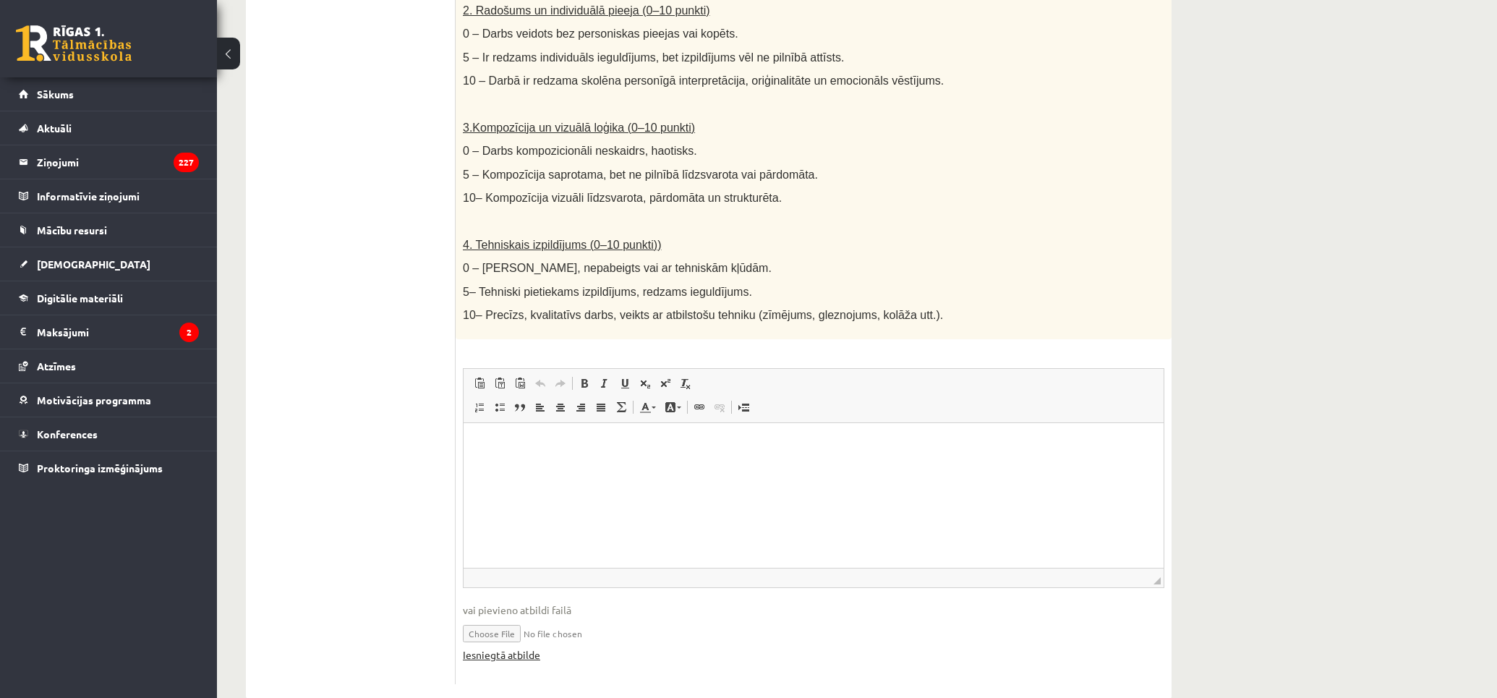
click at [515, 647] on link "Iesniegtā atbilde" at bounding box center [501, 654] width 77 height 15
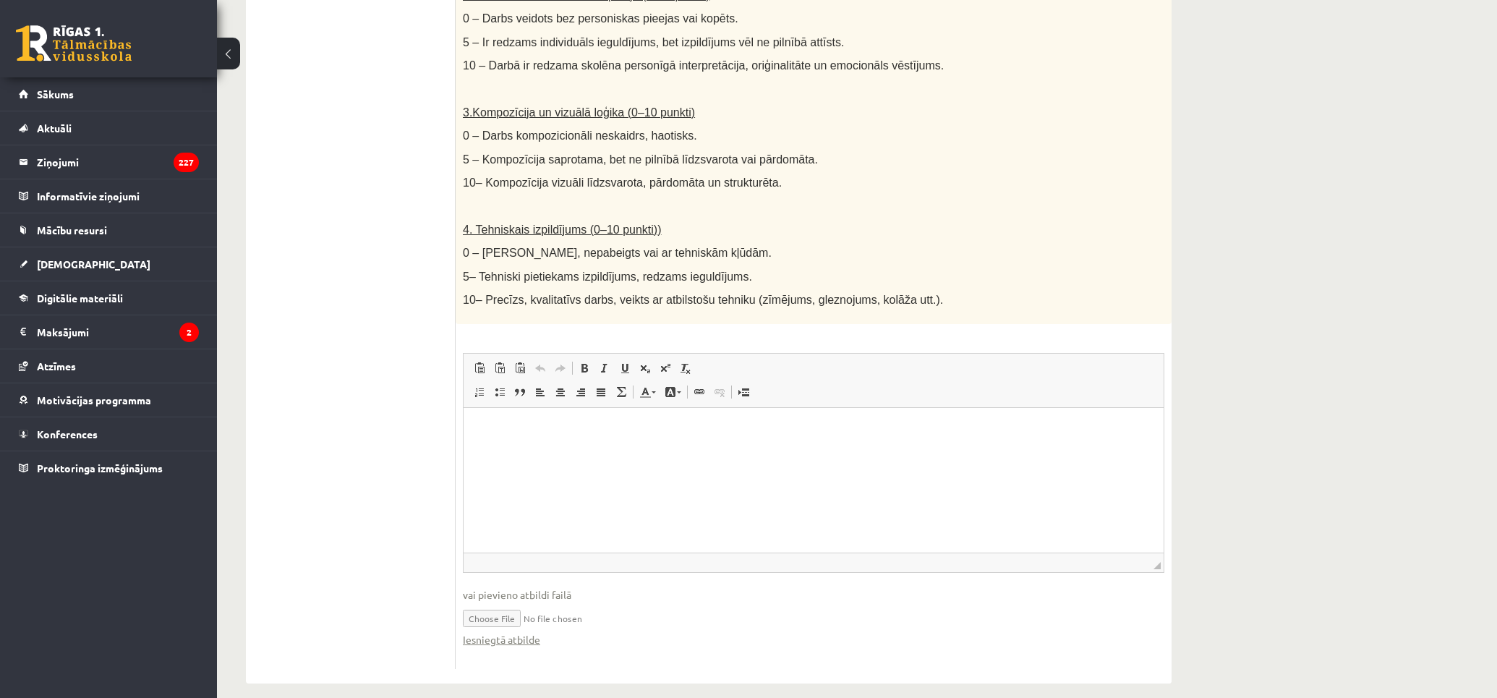
click at [413, 362] on ul "1. uzdevums 2. uzdevums 3. uzdevums 4. uzdevums 5. uzdevums" at bounding box center [357, 147] width 195 height 1043
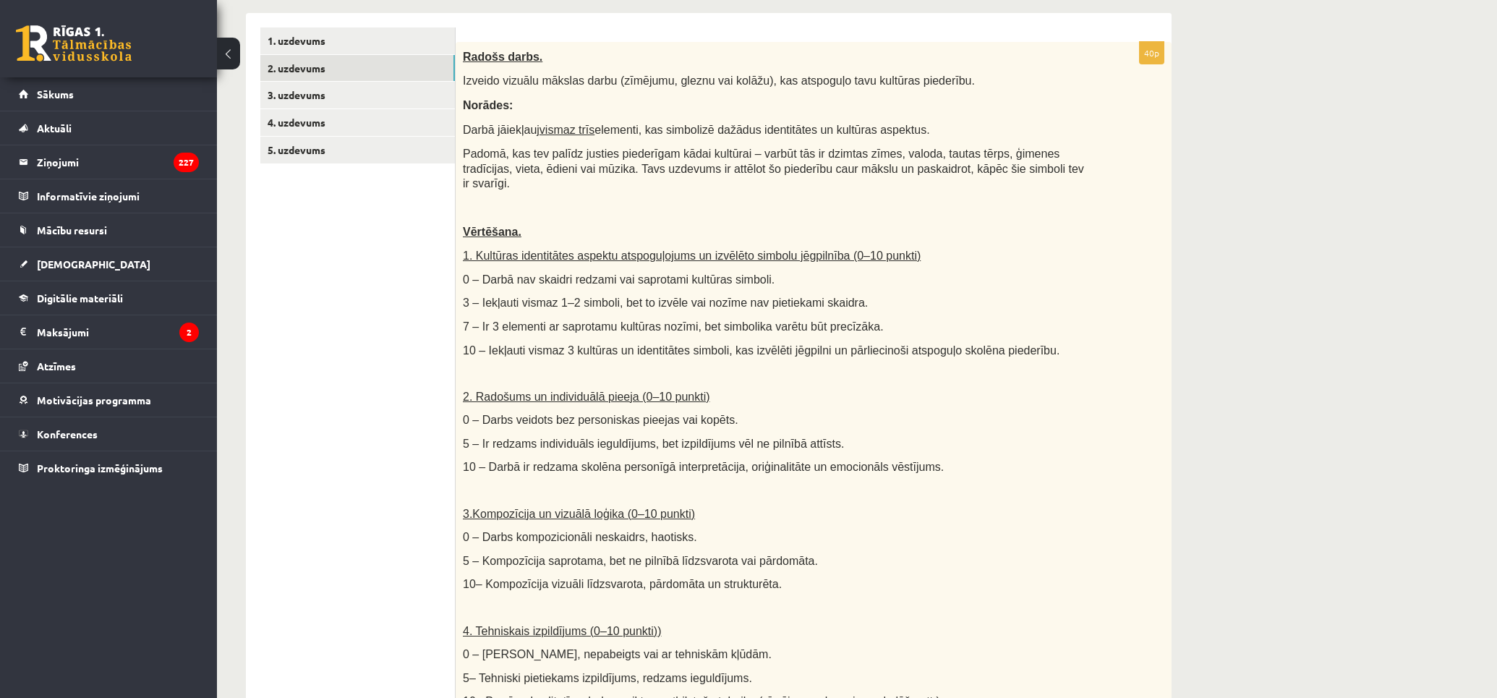
scroll to position [174, 0]
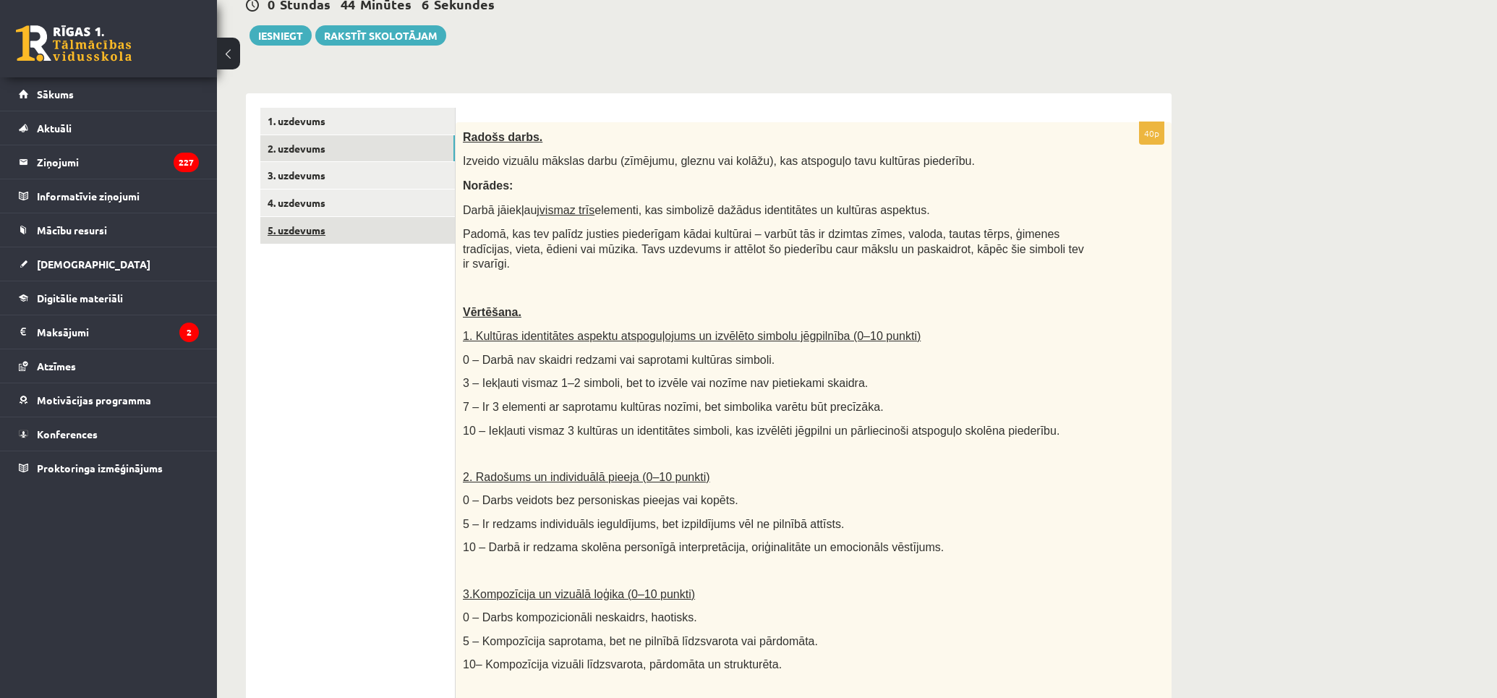
click at [320, 225] on link "5. uzdevums" at bounding box center [357, 230] width 195 height 27
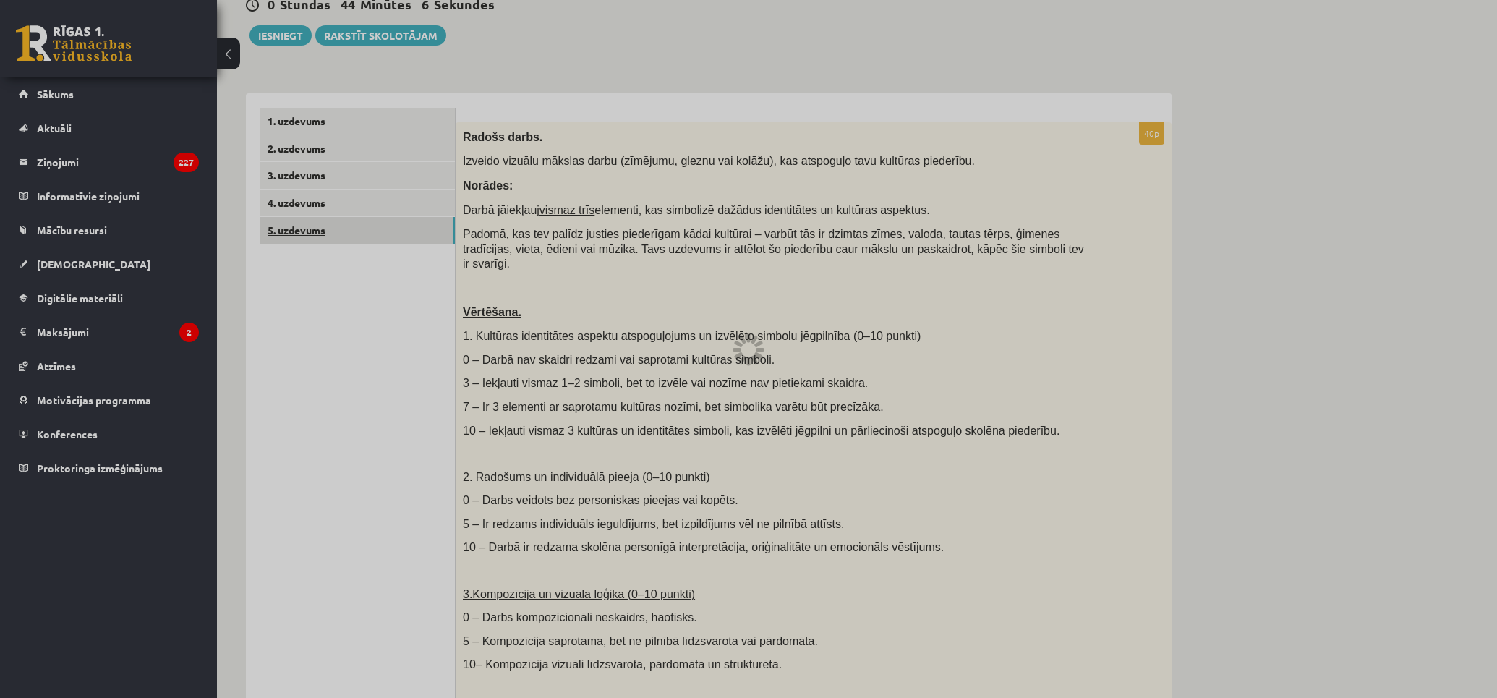
scroll to position [0, 0]
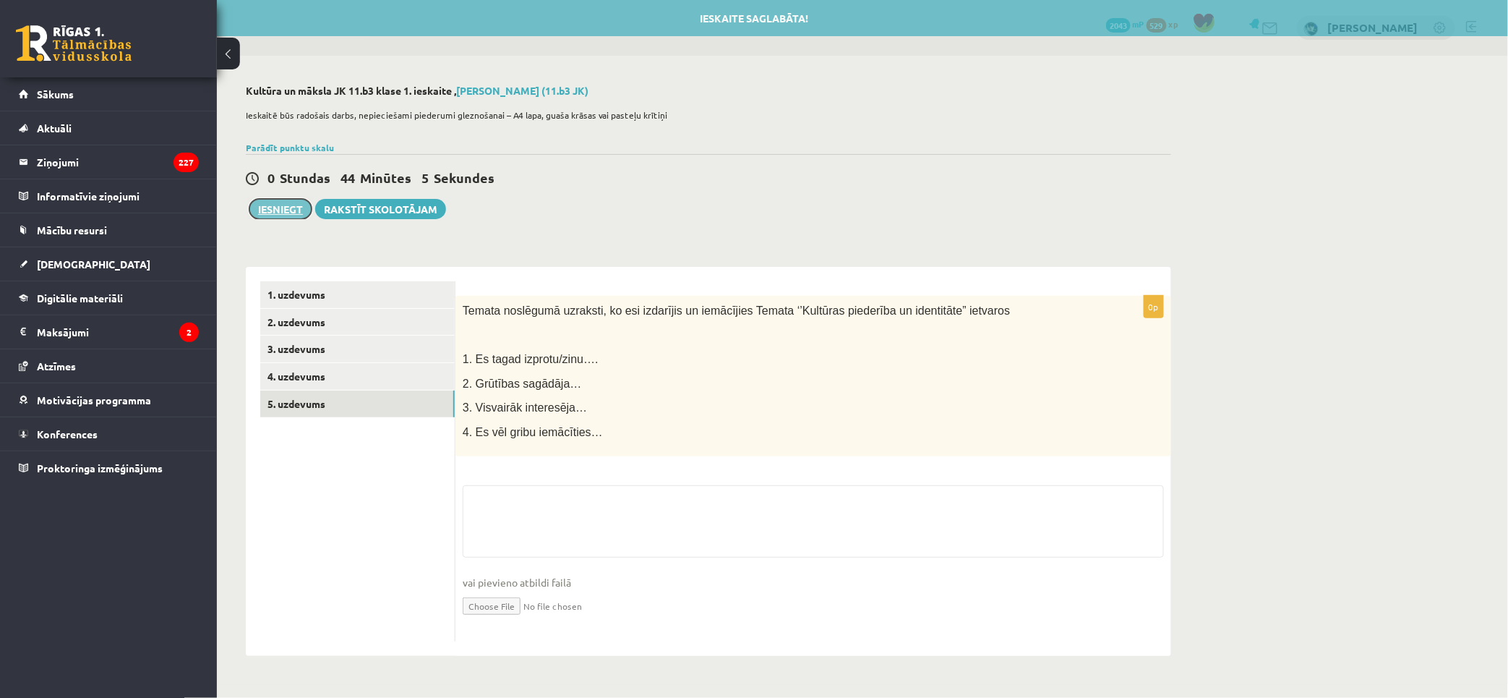
click at [293, 207] on button "Iesniegt" at bounding box center [280, 209] width 62 height 20
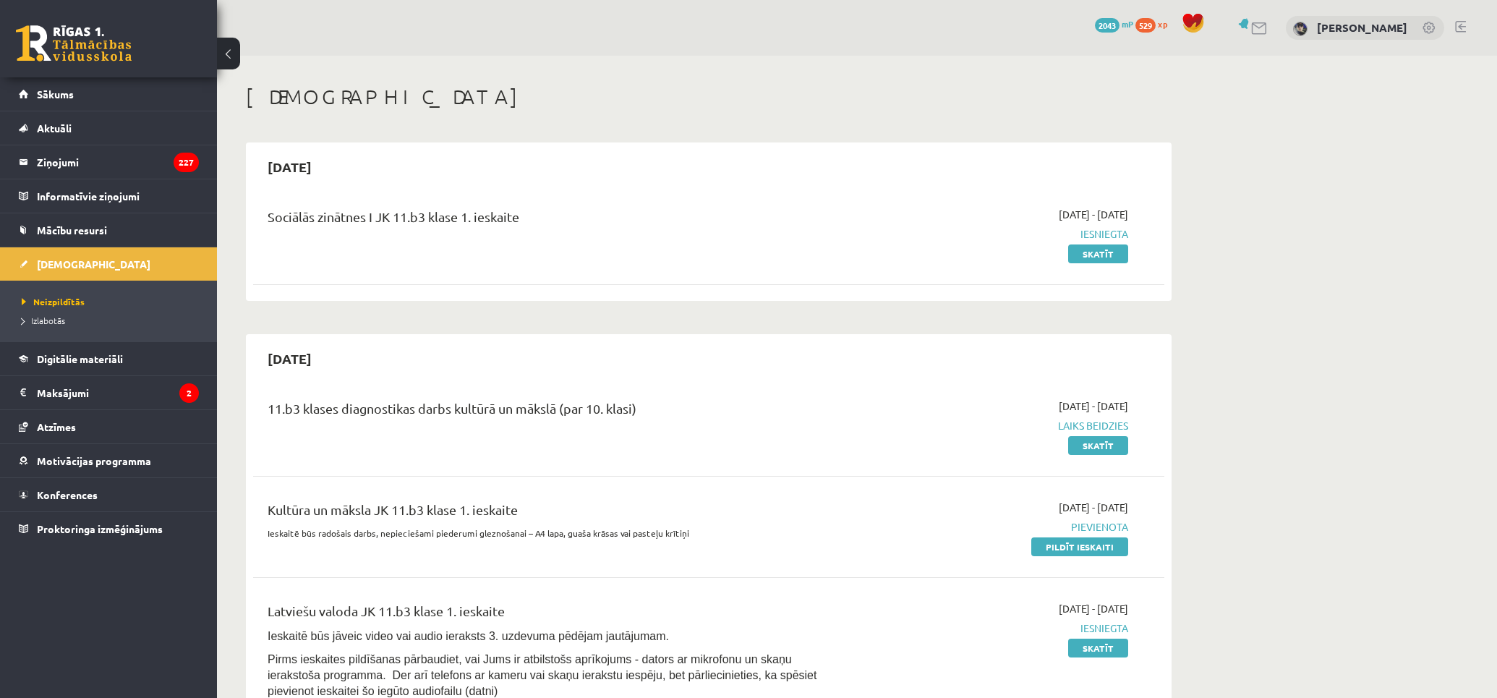
scroll to position [161, 0]
